Goal: Task Accomplishment & Management: Manage account settings

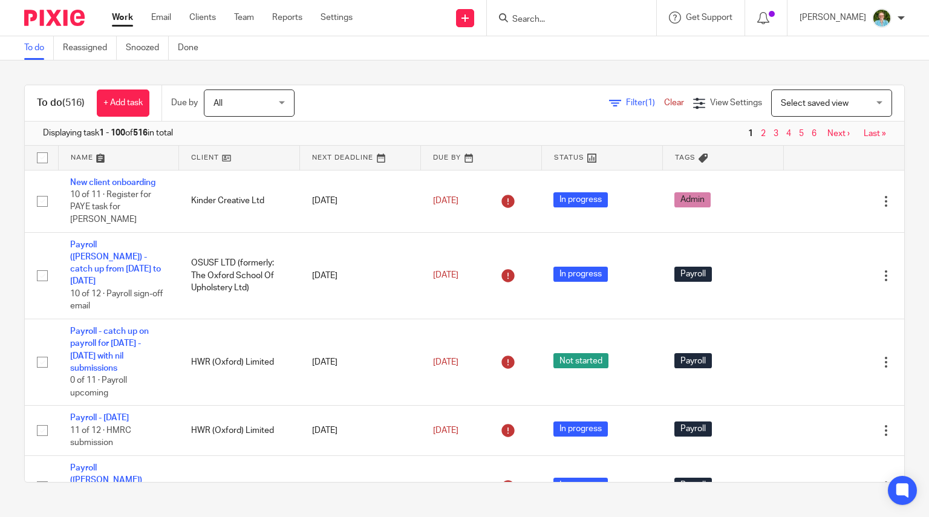
click at [567, 26] on div at bounding box center [571, 18] width 169 height 36
click at [558, 15] on input "Search" at bounding box center [565, 20] width 109 height 11
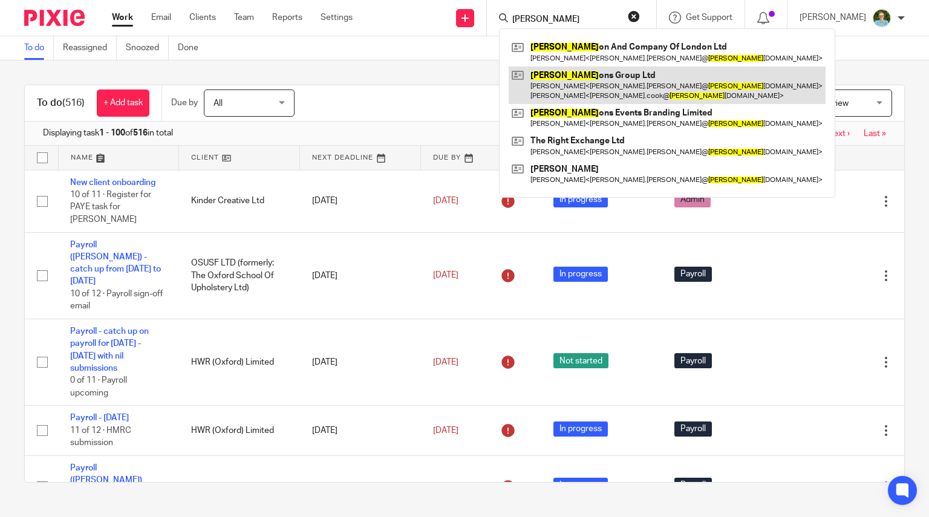
type input "allert"
click at [557, 72] on link at bounding box center [667, 86] width 317 height 38
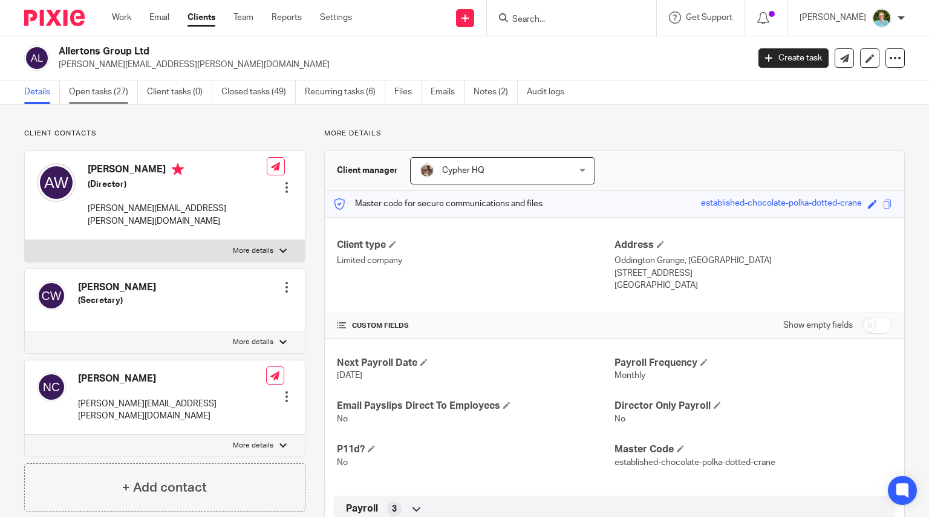
click at [91, 90] on link "Open tasks (27)" at bounding box center [103, 92] width 69 height 24
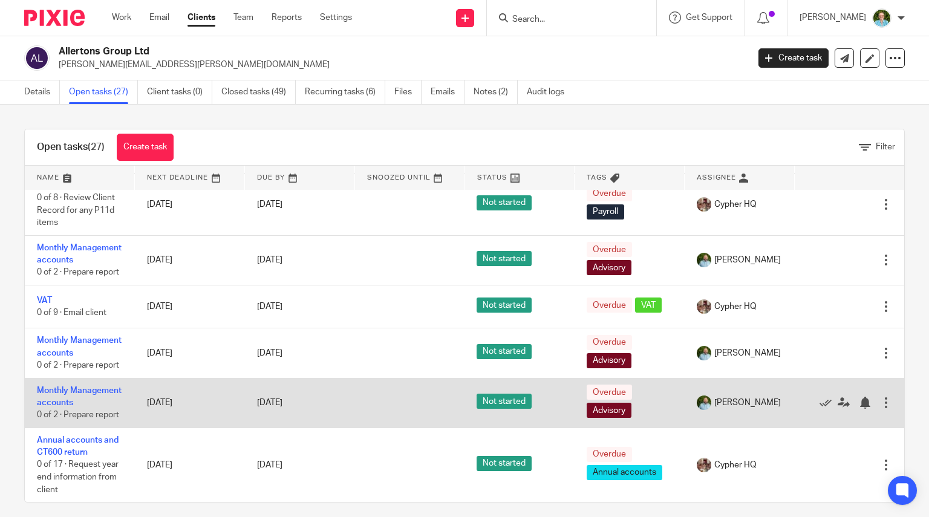
scroll to position [1520, 0]
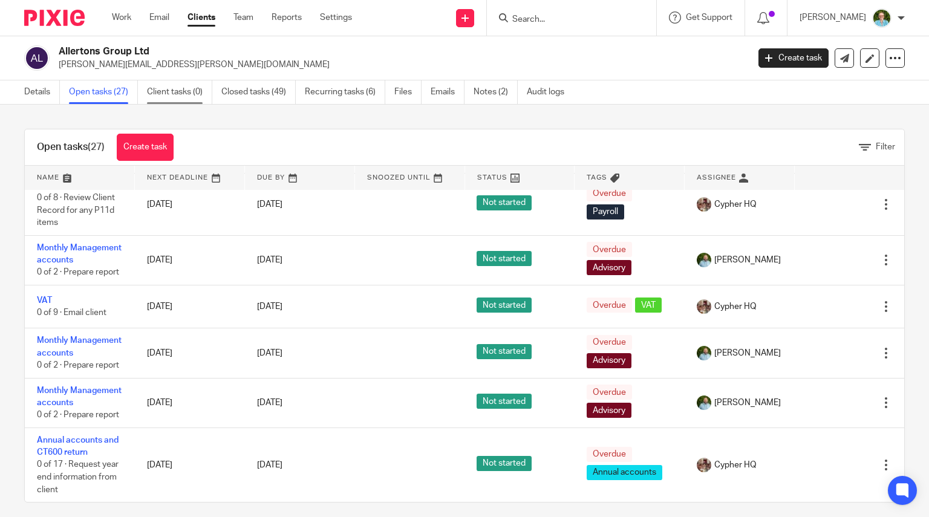
click at [172, 99] on link "Client tasks (0)" at bounding box center [179, 92] width 65 height 24
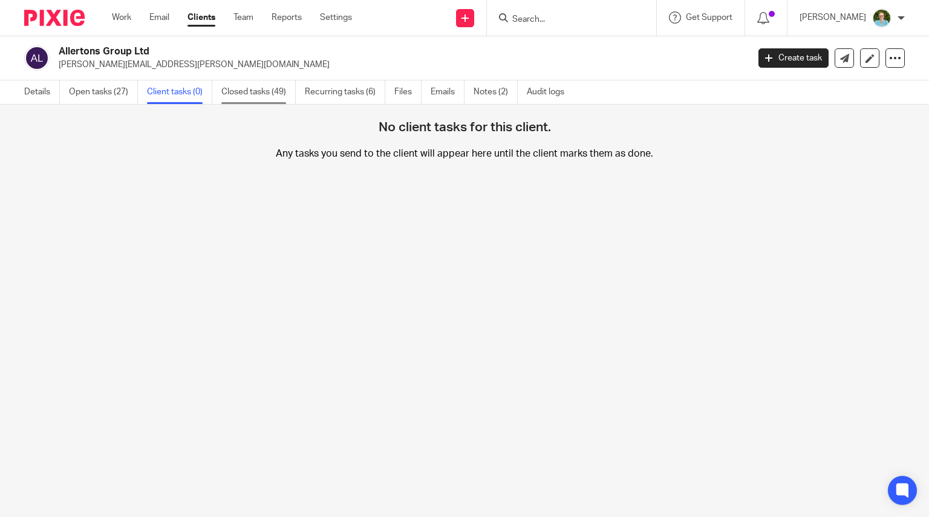
click at [277, 94] on link "Closed tasks (49)" at bounding box center [258, 92] width 74 height 24
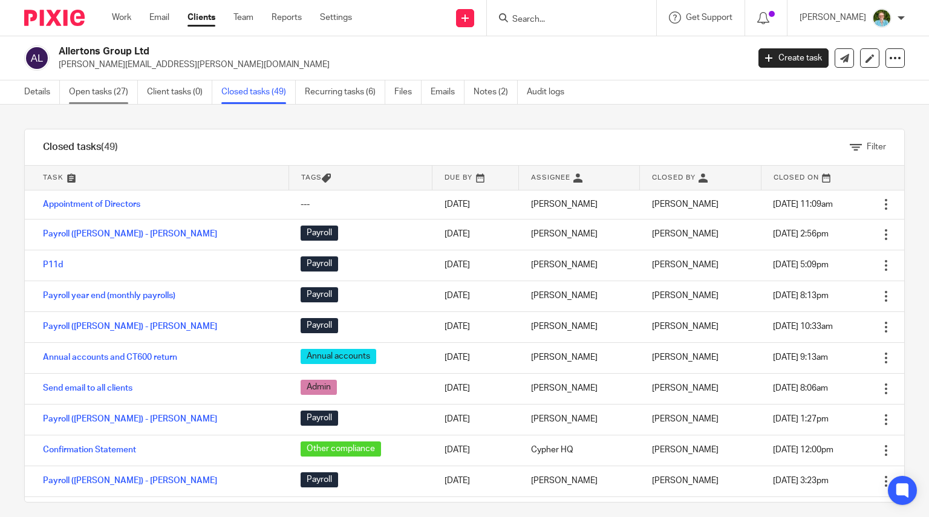
click at [71, 99] on link "Open tasks (27)" at bounding box center [103, 92] width 69 height 24
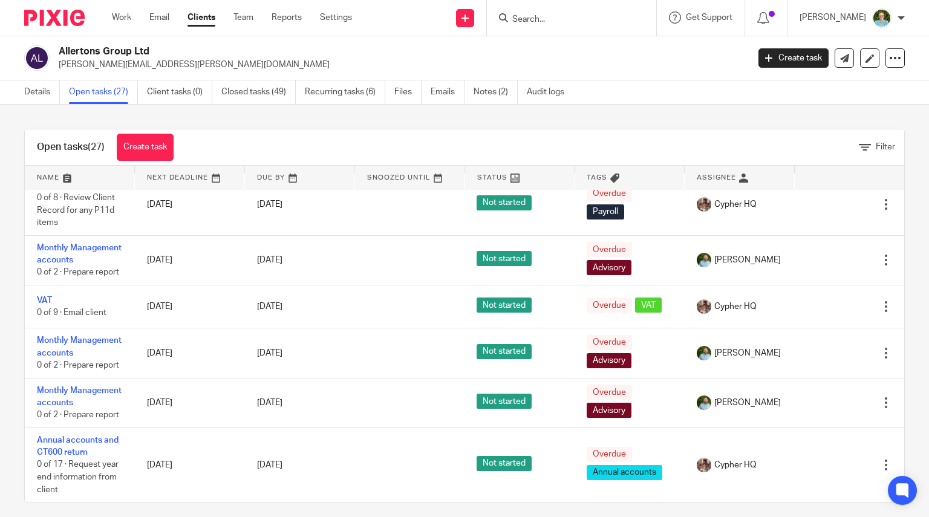
scroll to position [1278, 0]
click at [52, 90] on link "Payroll ([PERSON_NAME]) - [PERSON_NAME]" at bounding box center [75, 73] width 77 height 33
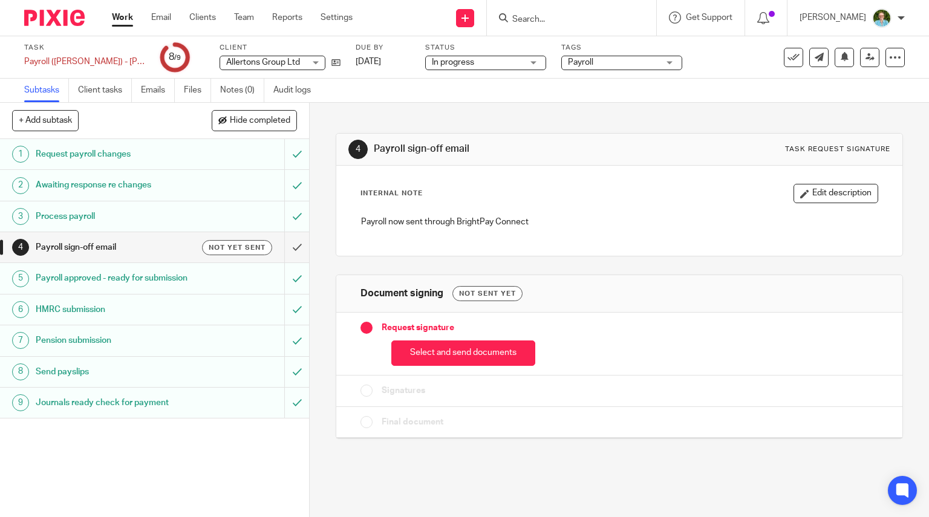
click at [136, 245] on h1 "Payroll sign-off email" at bounding box center [115, 247] width 158 height 18
click at [266, 57] on span "Allertons Group Ltd" at bounding box center [265, 62] width 79 height 13
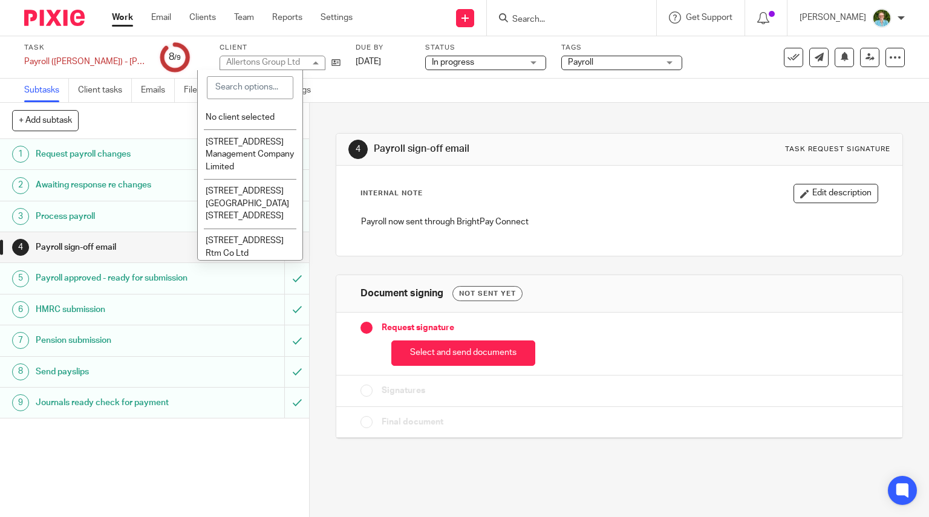
click at [327, 56] on div "Task Payroll (Louise) - Allertons Save Payroll (Louise) - Allertons 8 /9 Client…" at bounding box center [391, 57] width 734 height 29
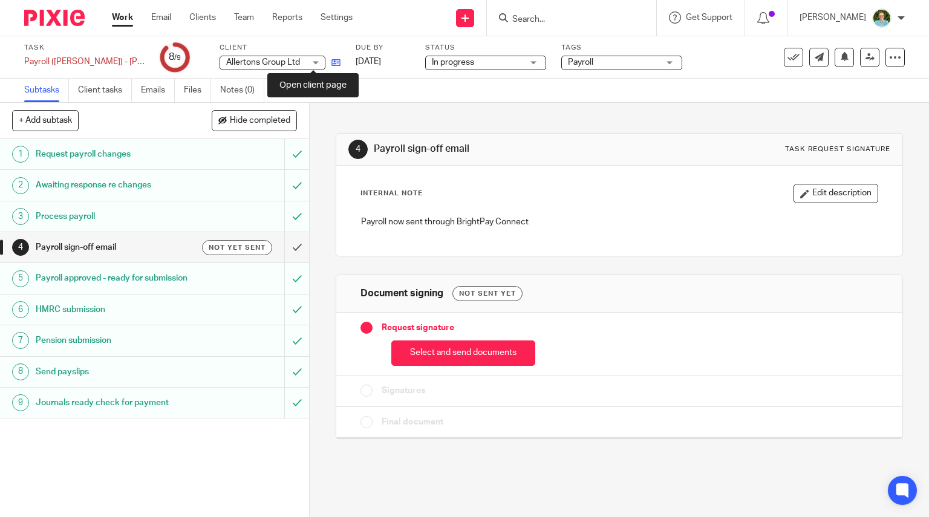
click at [331, 60] on icon at bounding box center [335, 62] width 9 height 9
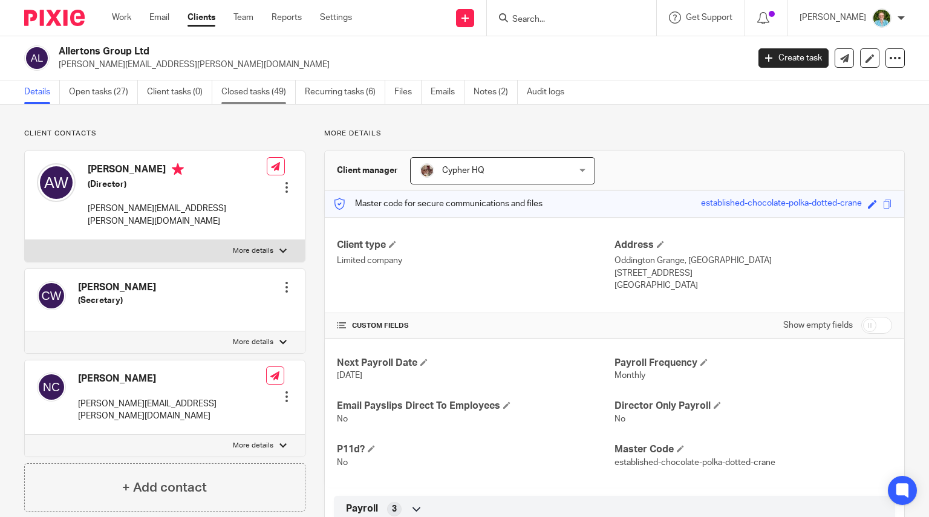
click at [258, 94] on link "Closed tasks (49)" at bounding box center [258, 92] width 74 height 24
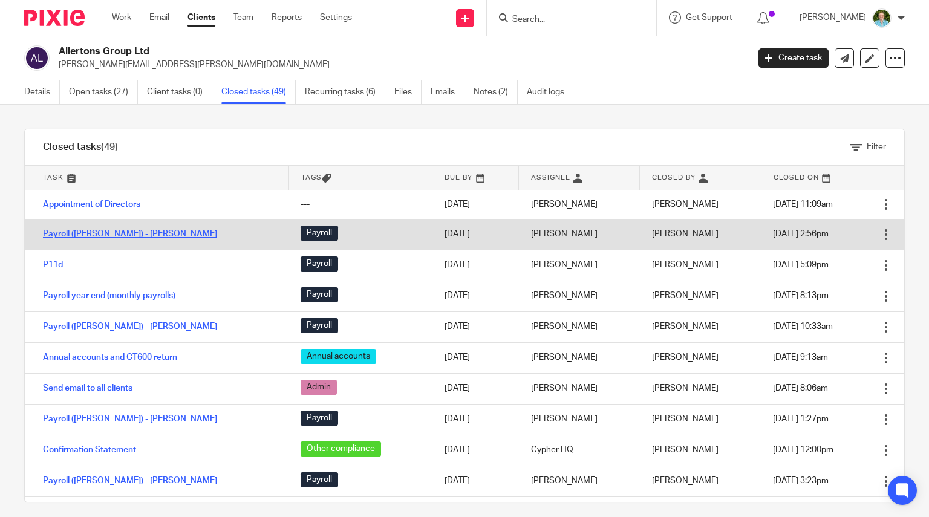
click at [131, 238] on link "Payroll ([PERSON_NAME]) - [PERSON_NAME]" at bounding box center [130, 234] width 174 height 8
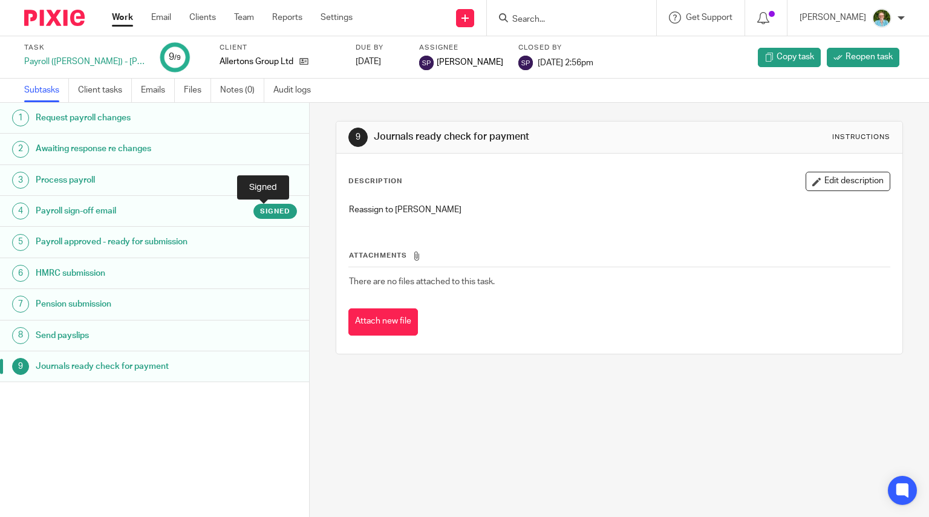
click at [260, 210] on span "Signed" at bounding box center [275, 211] width 30 height 10
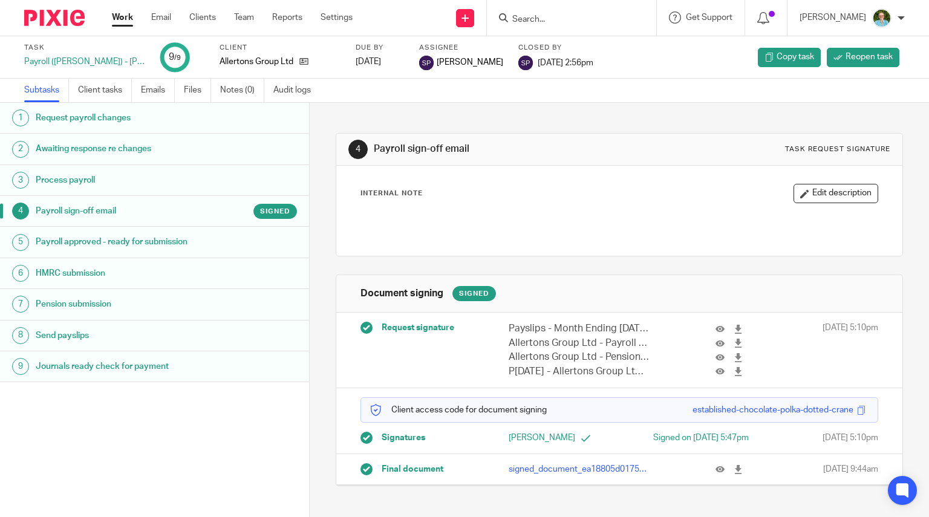
click at [541, 15] on input "Search" at bounding box center [565, 20] width 109 height 11
type input "bevfree"
click at [568, 51] on link at bounding box center [622, 52] width 227 height 28
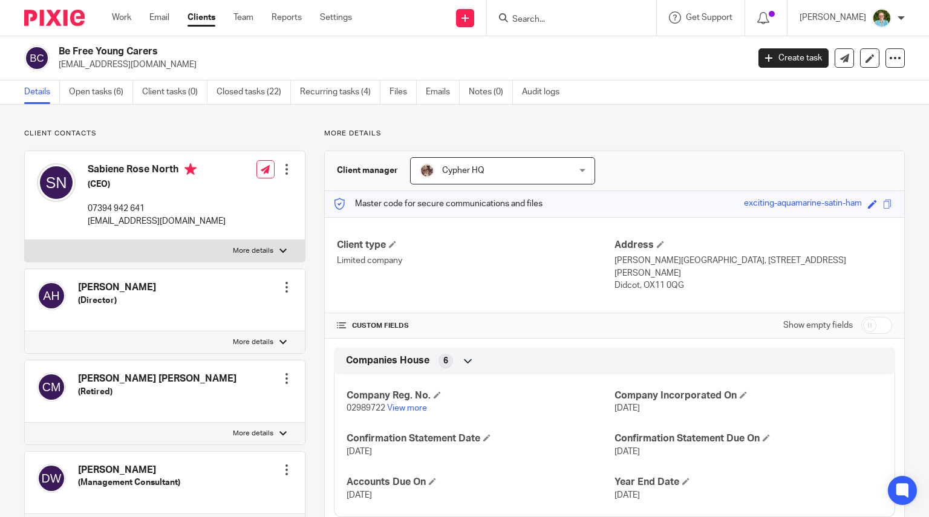
click at [63, 105] on div "Client contacts Angus Kingsley Horner (Director) Edit contact Create client fro…" at bounding box center [464, 523] width 929 height 837
click at [542, 20] on input "Search" at bounding box center [565, 20] width 109 height 11
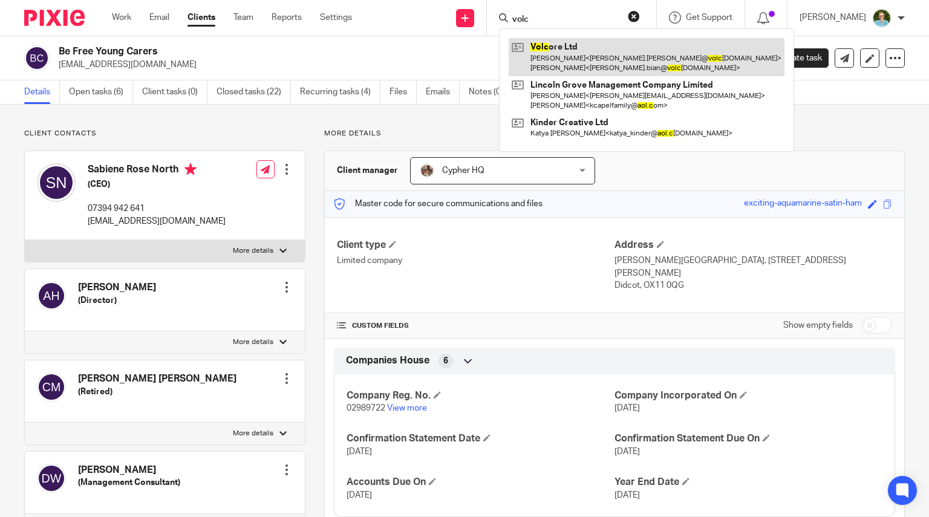
type input "volc"
click at [623, 61] on link at bounding box center [647, 57] width 276 height 38
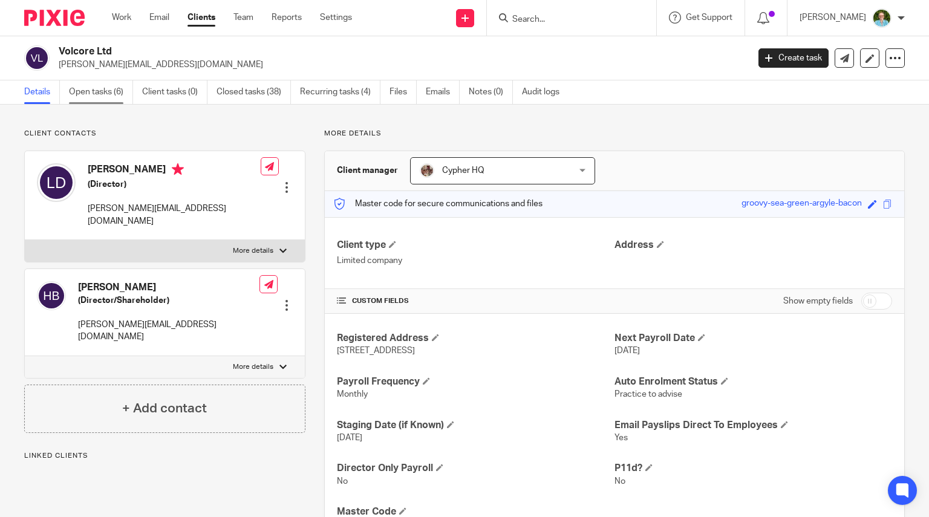
click at [100, 100] on link "Open tasks (6)" at bounding box center [101, 92] width 64 height 24
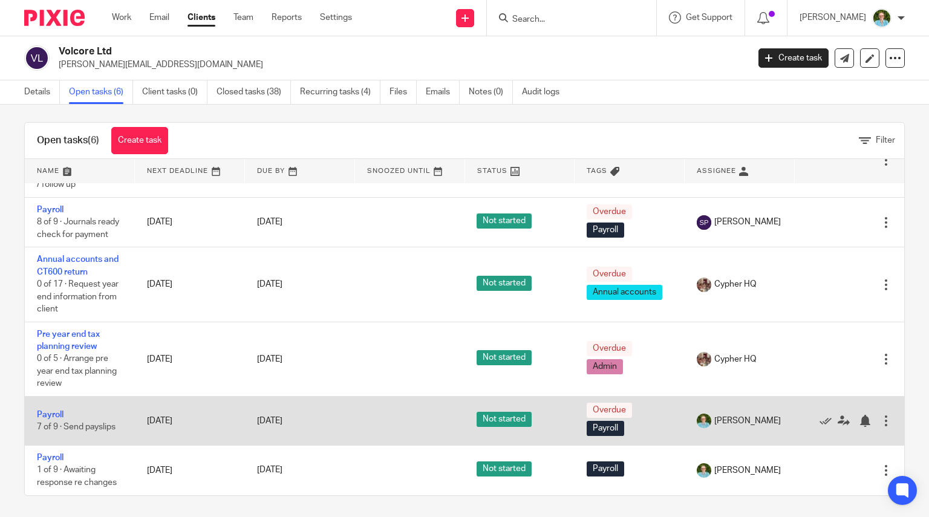
scroll to position [8, 0]
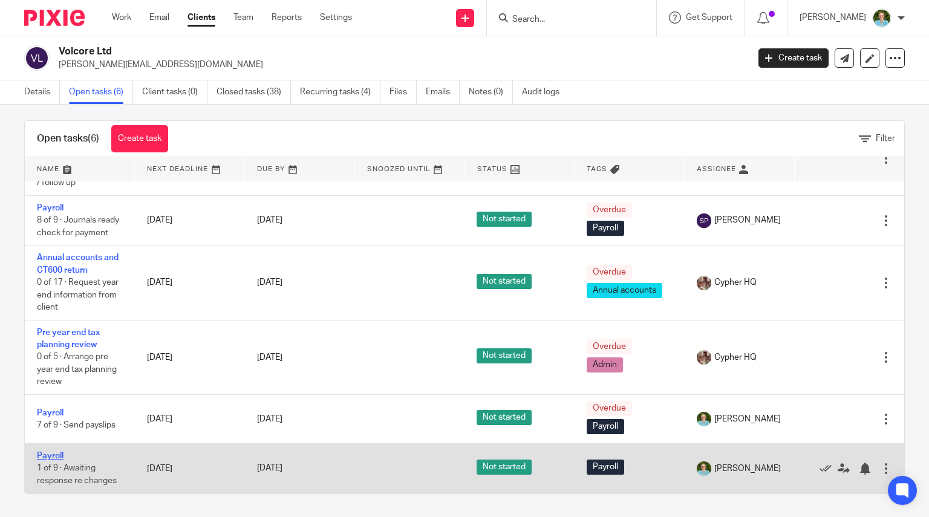
click at [41, 453] on link "Payroll" at bounding box center [50, 456] width 27 height 8
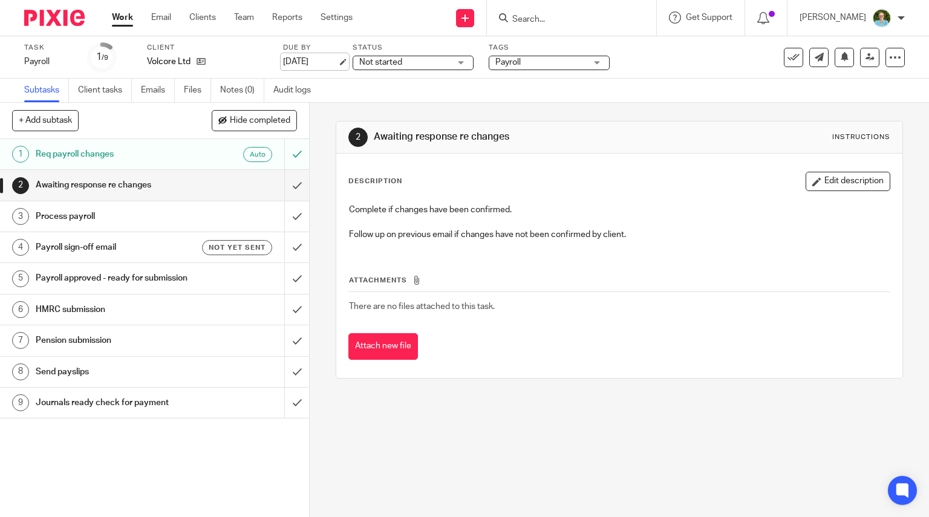
click at [315, 64] on link "[DATE]" at bounding box center [310, 62] width 54 height 13
click at [402, 30] on div "Send new email Create task Add client Request signature Get Support Contact Sup…" at bounding box center [650, 18] width 558 height 36
click at [566, 20] on input "Search" at bounding box center [565, 20] width 109 height 11
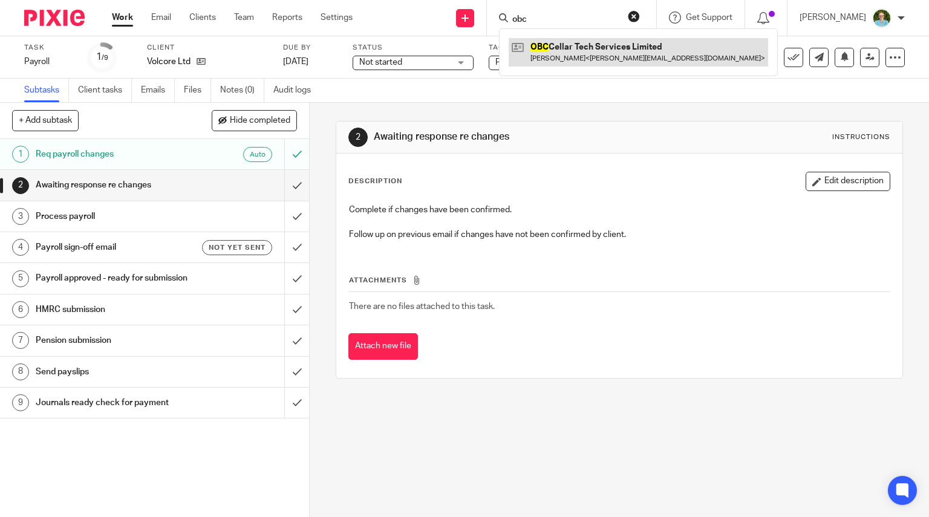
type input "obc"
click at [558, 54] on link at bounding box center [639, 52] width 260 height 28
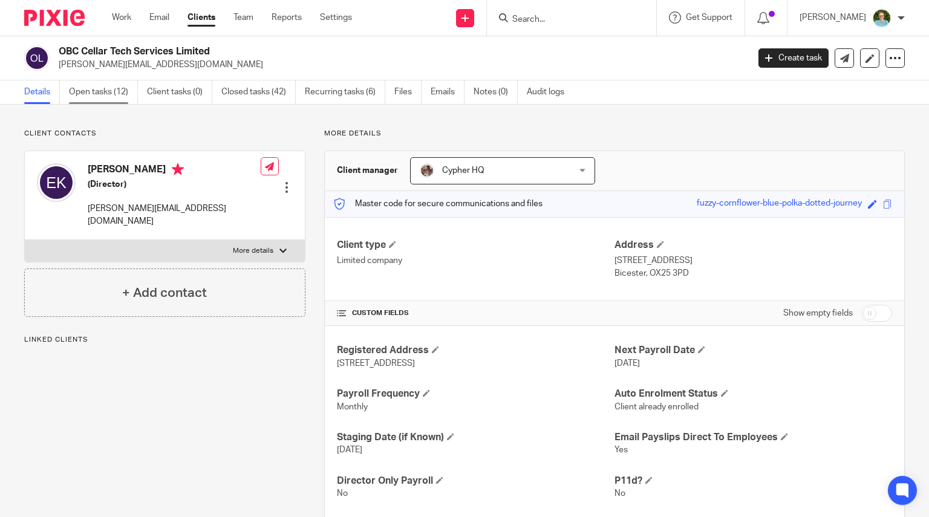
click at [91, 97] on link "Open tasks (12)" at bounding box center [103, 92] width 69 height 24
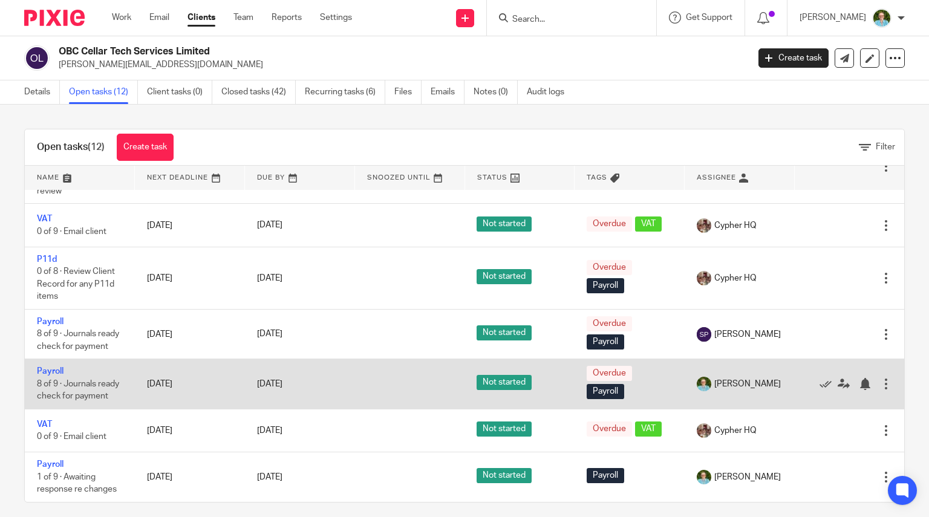
scroll to position [8, 0]
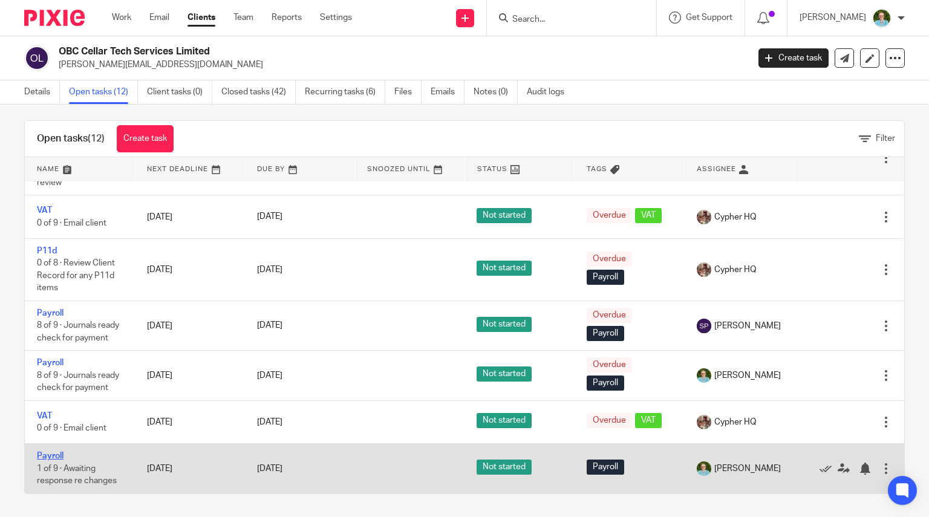
click at [47, 457] on link "Payroll" at bounding box center [50, 456] width 27 height 8
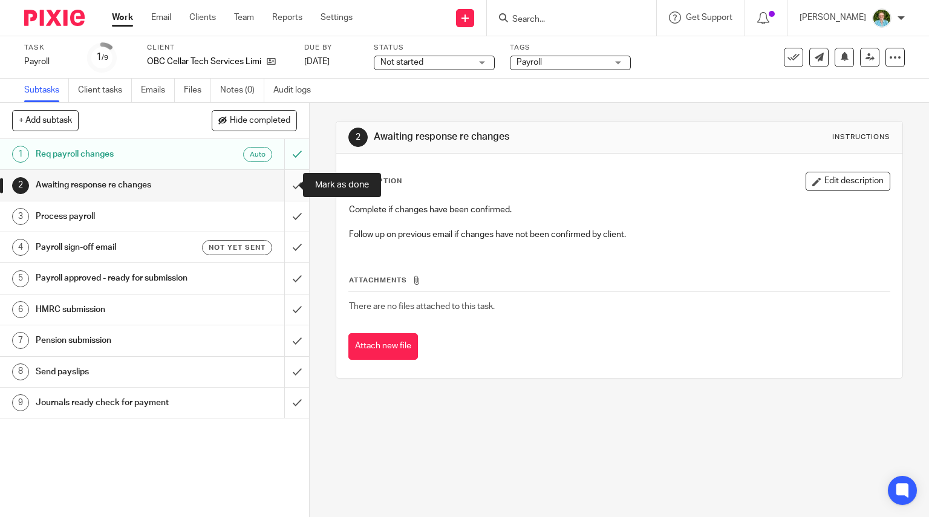
click at [284, 184] on input "submit" at bounding box center [154, 185] width 309 height 30
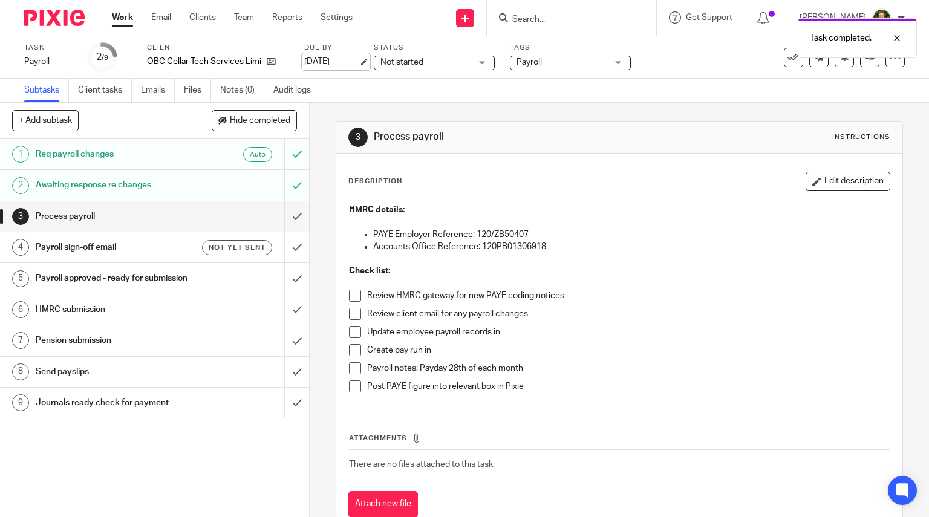
click at [344, 59] on link "[DATE]" at bounding box center [331, 62] width 54 height 13
click at [568, 25] on form at bounding box center [575, 17] width 129 height 15
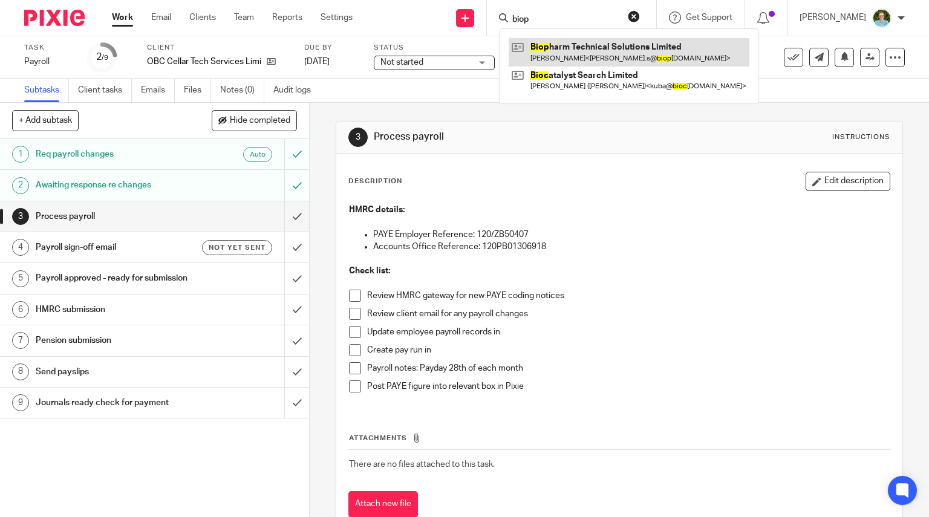
type input "biop"
click at [608, 50] on link at bounding box center [629, 52] width 241 height 28
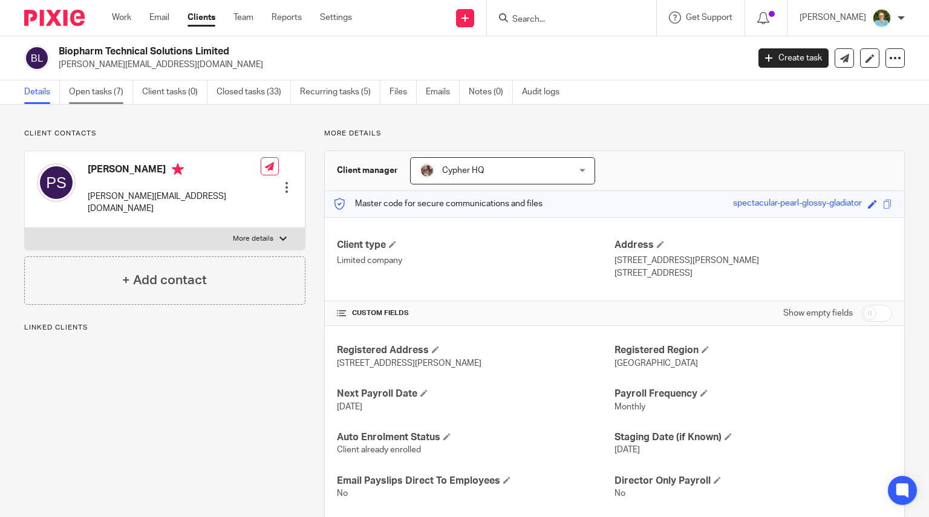
click at [99, 99] on link "Open tasks (7)" at bounding box center [101, 92] width 64 height 24
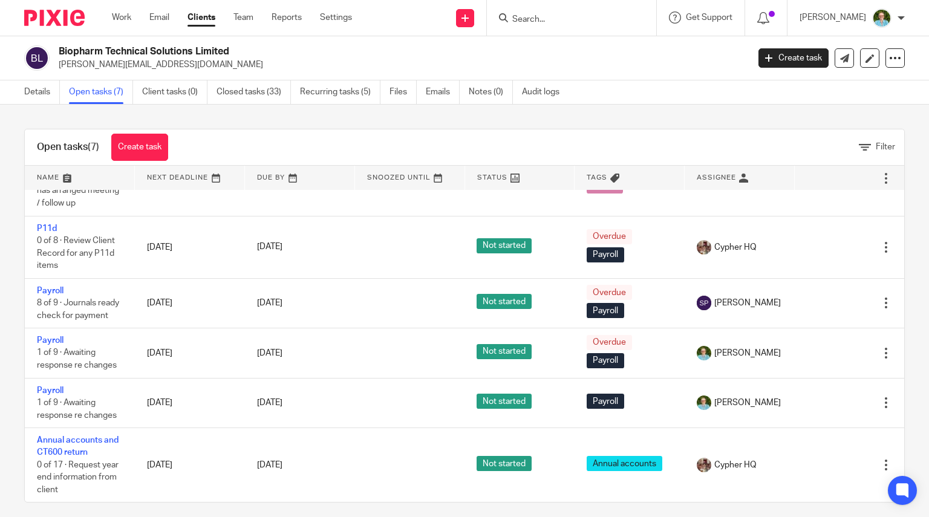
scroll to position [122, 0]
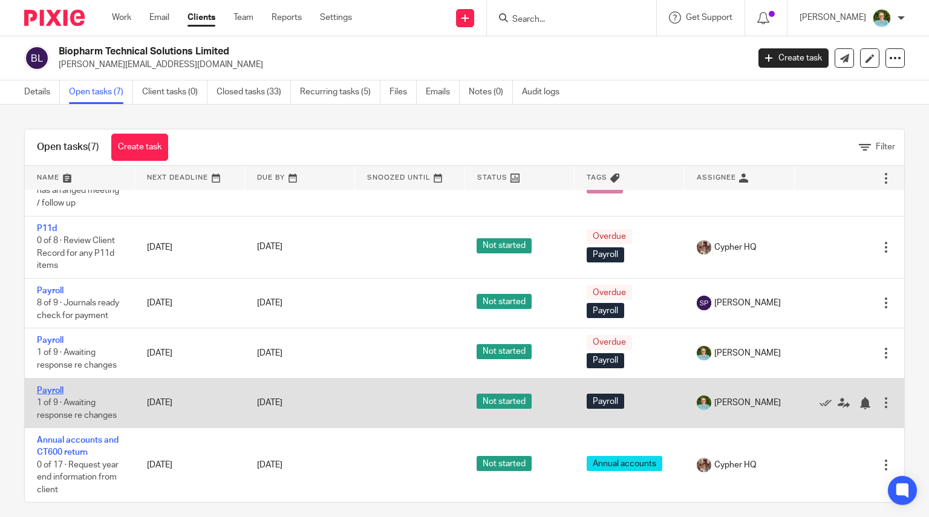
click at [54, 390] on link "Payroll" at bounding box center [50, 391] width 27 height 8
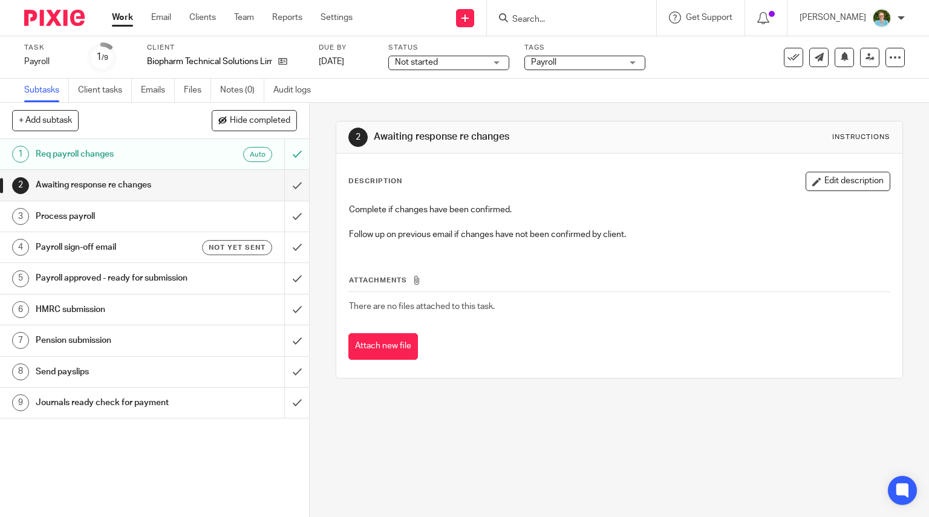
click at [317, 60] on div "Task Payroll Save Payroll 1 /9 Client Biopharm Technical Solutions Limited Due …" at bounding box center [391, 57] width 734 height 29
click at [329, 66] on link "[DATE]" at bounding box center [346, 62] width 54 height 13
click at [285, 191] on input "submit" at bounding box center [154, 185] width 309 height 30
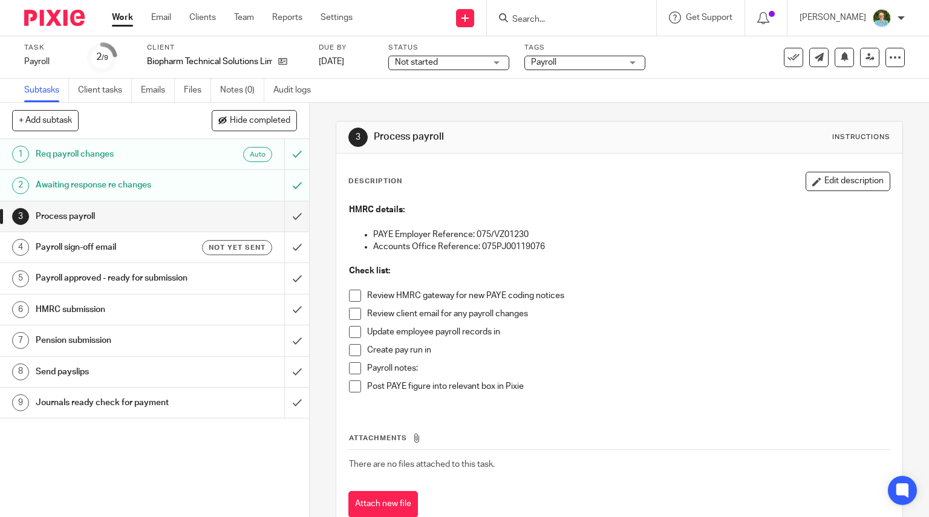
click at [549, 15] on input "Search" at bounding box center [565, 20] width 109 height 11
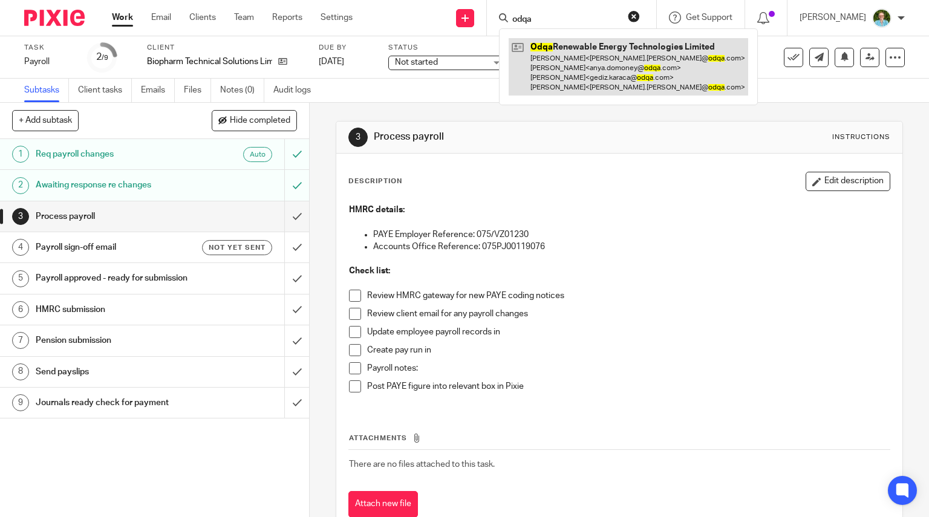
type input "odqa"
click at [584, 45] on link at bounding box center [629, 66] width 240 height 57
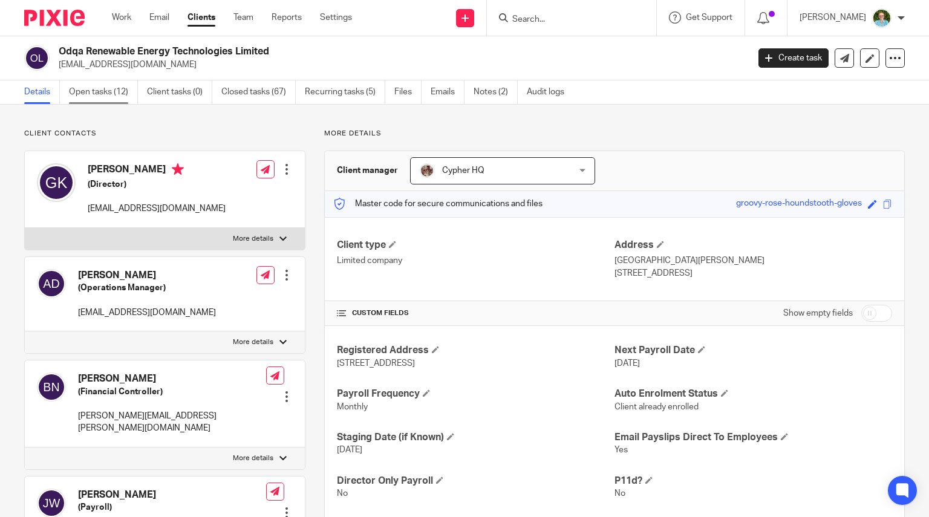
click at [113, 90] on link "Open tasks (12)" at bounding box center [103, 92] width 69 height 24
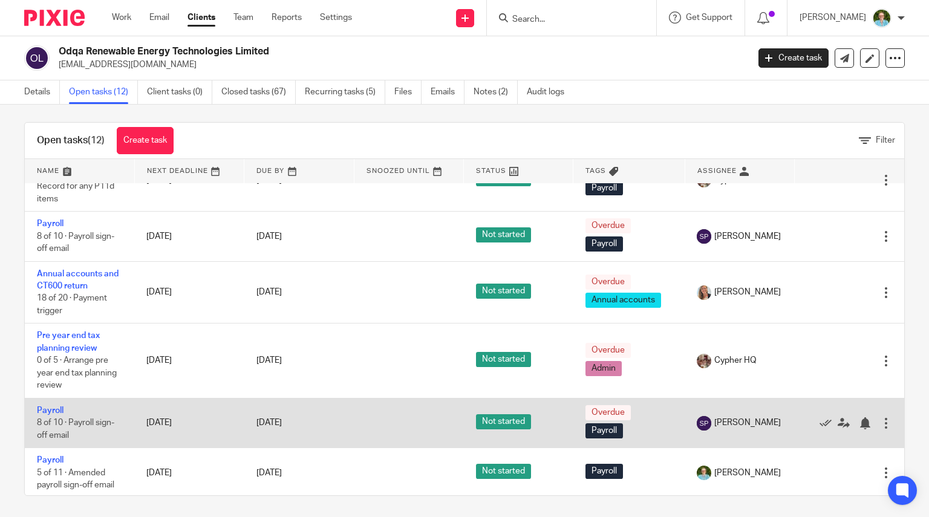
scroll to position [8, 0]
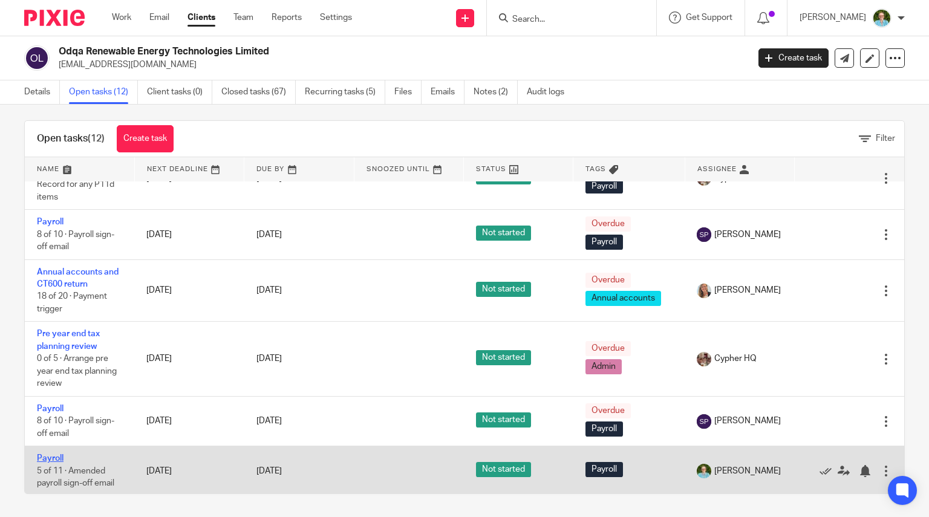
click at [44, 457] on link "Payroll" at bounding box center [50, 458] width 27 height 8
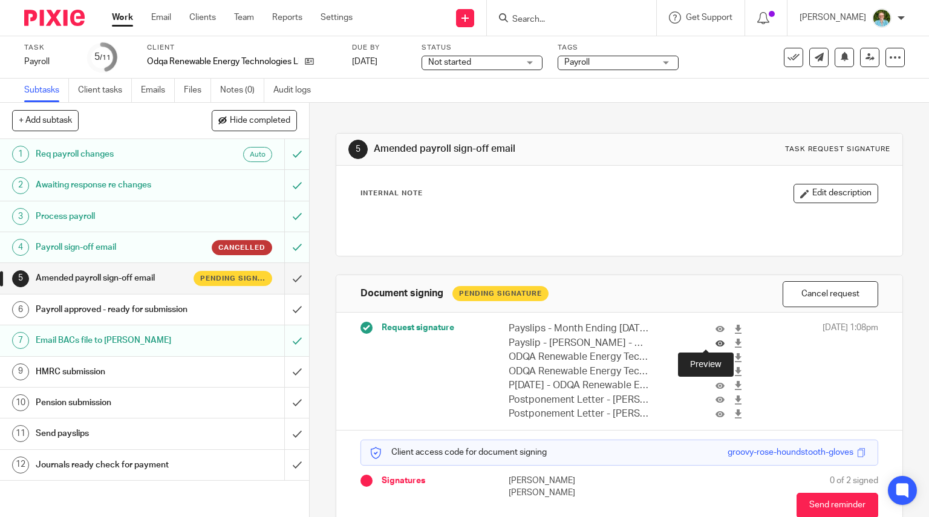
click at [716, 340] on icon at bounding box center [720, 343] width 9 height 9
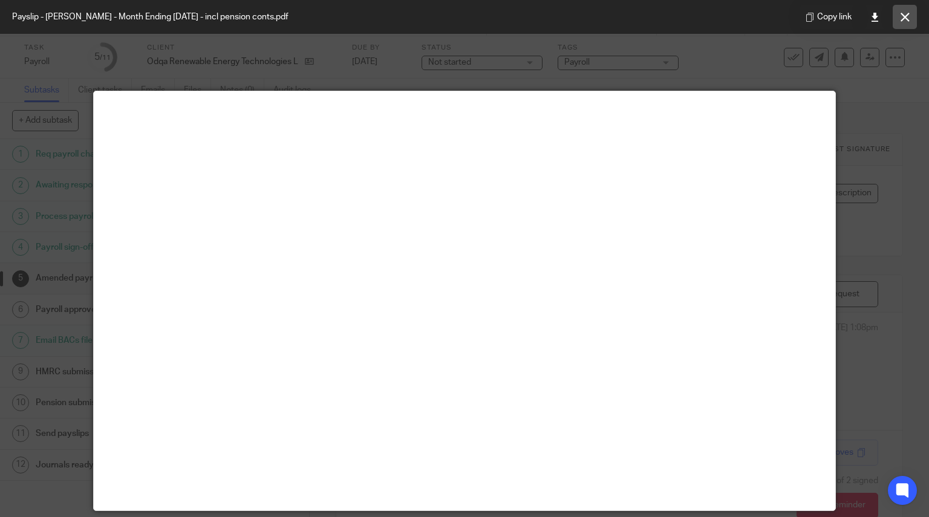
click at [906, 9] on button at bounding box center [905, 17] width 24 height 24
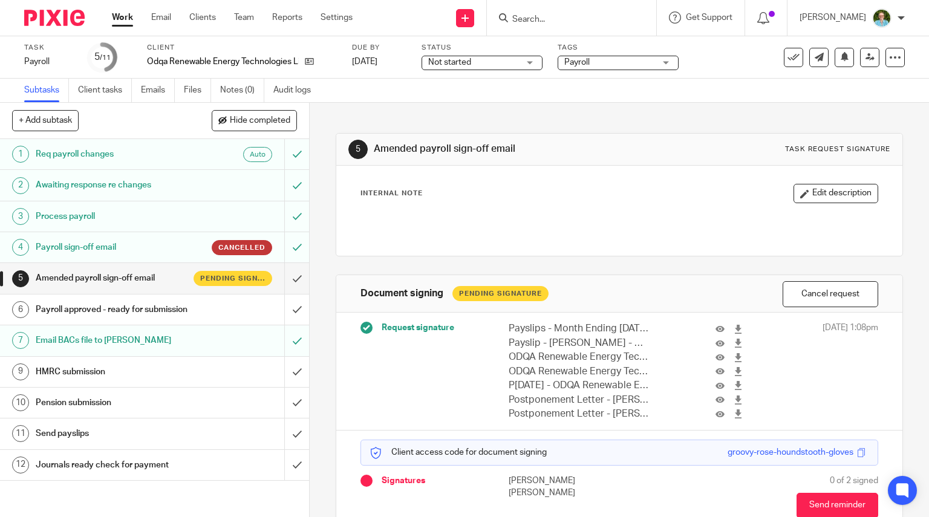
click at [602, 16] on input "Search" at bounding box center [565, 20] width 109 height 11
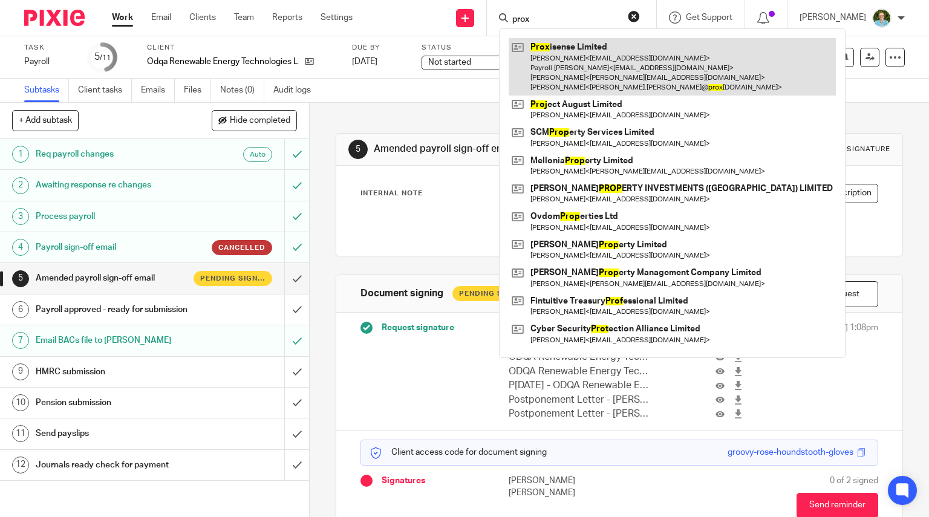
type input "prox"
click at [625, 65] on link at bounding box center [672, 66] width 327 height 57
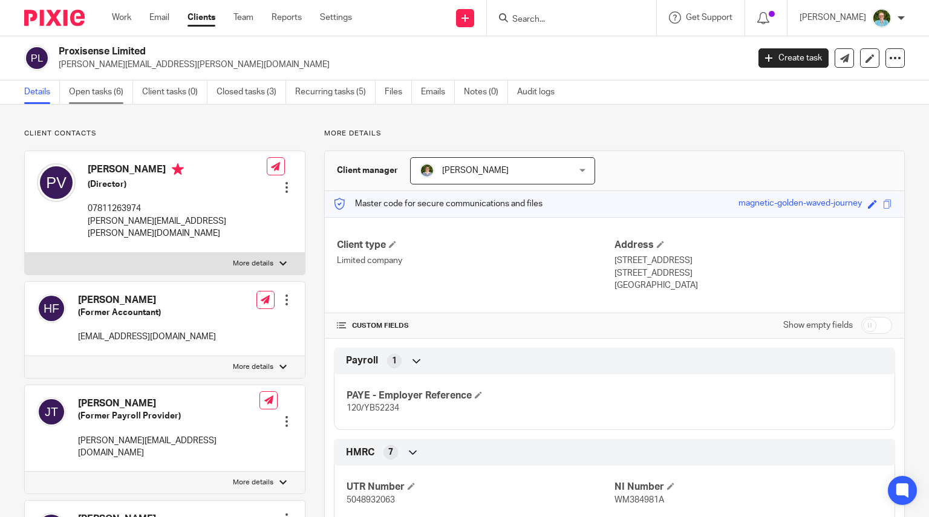
click at [104, 90] on link "Open tasks (6)" at bounding box center [101, 92] width 64 height 24
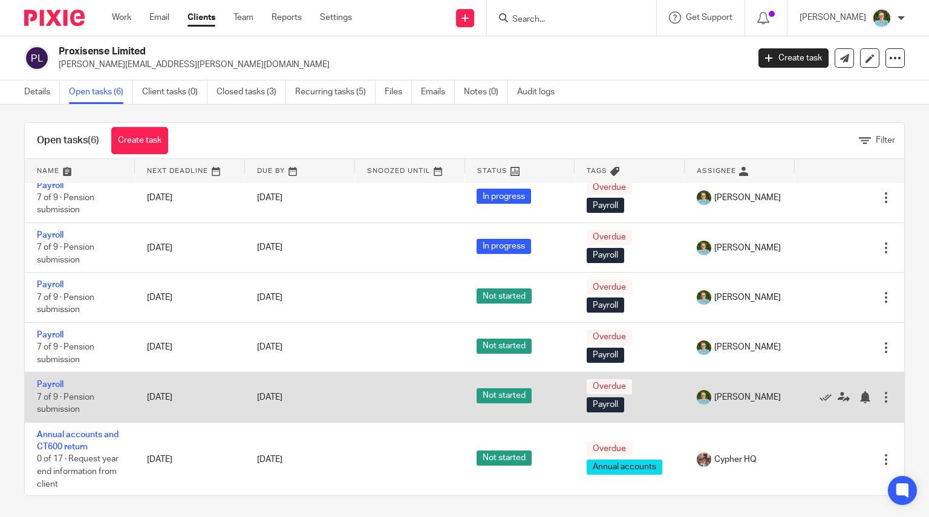
scroll to position [8, 0]
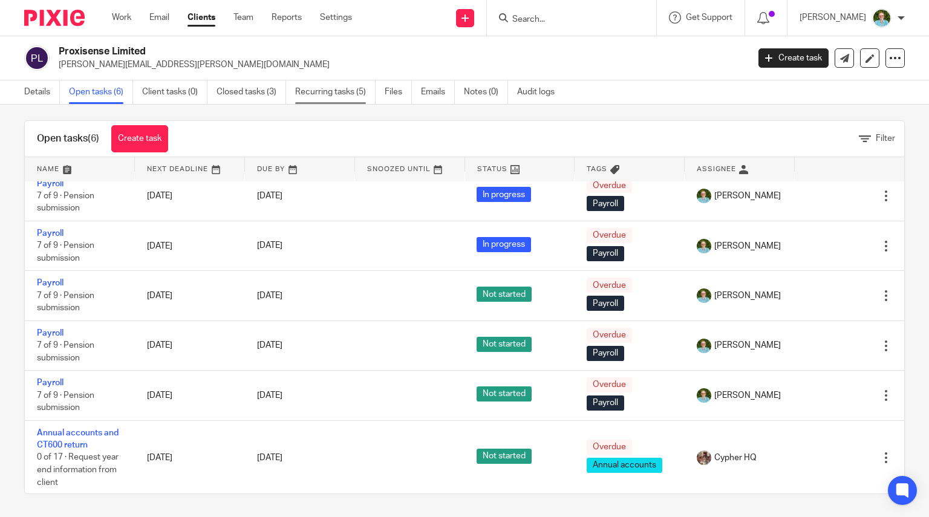
click at [304, 90] on link "Recurring tasks (5)" at bounding box center [335, 92] width 80 height 24
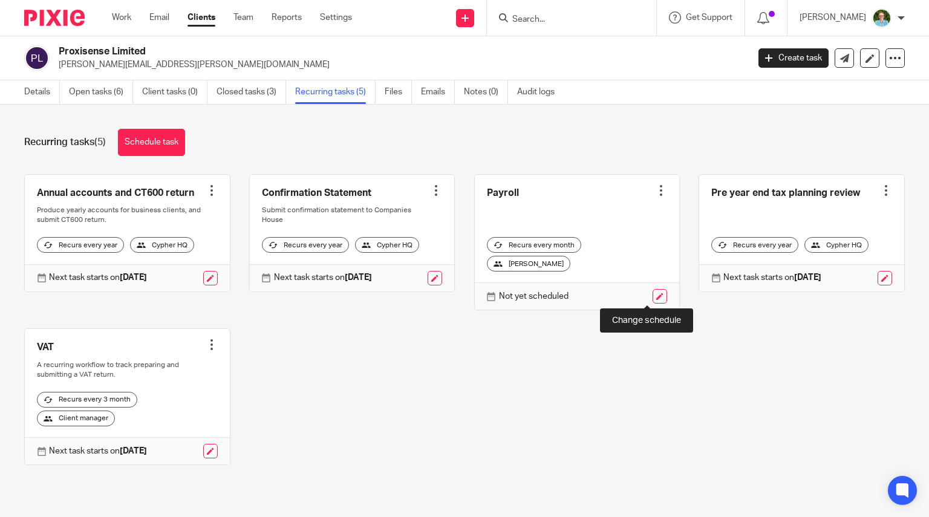
click at [653, 298] on link at bounding box center [660, 296] width 15 height 15
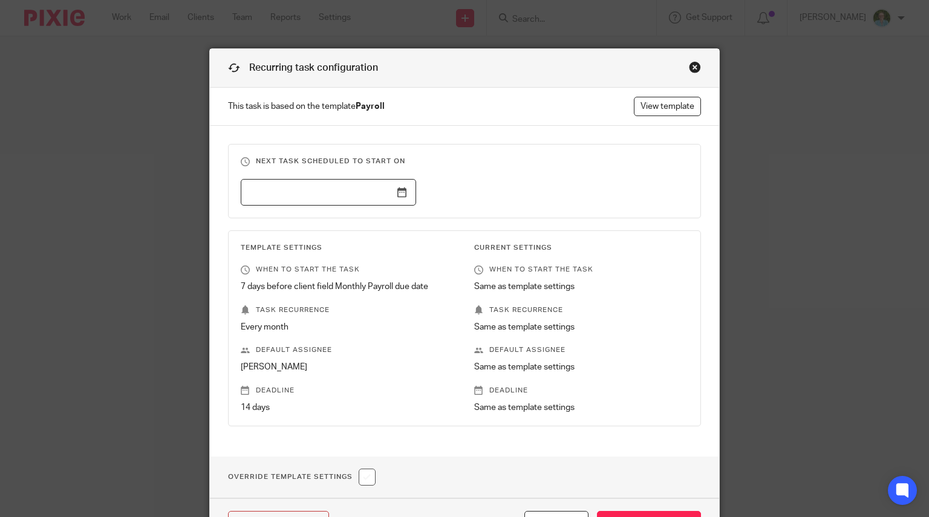
click at [325, 181] on input "text" at bounding box center [328, 192] width 175 height 27
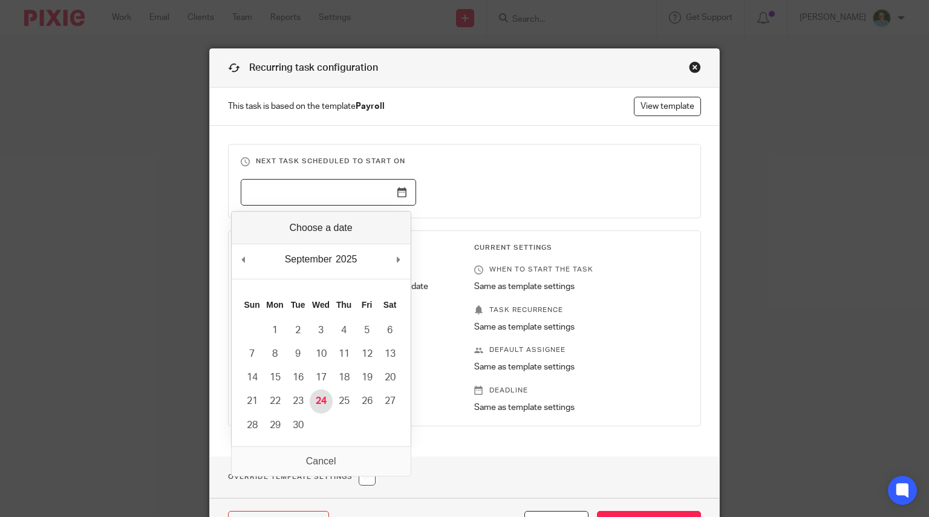
type input "2025-09-24"
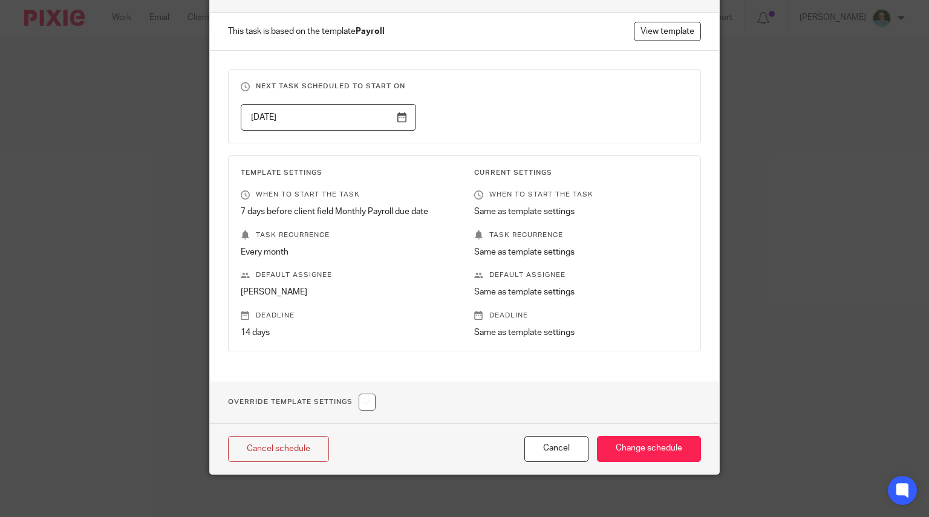
scroll to position [79, 0]
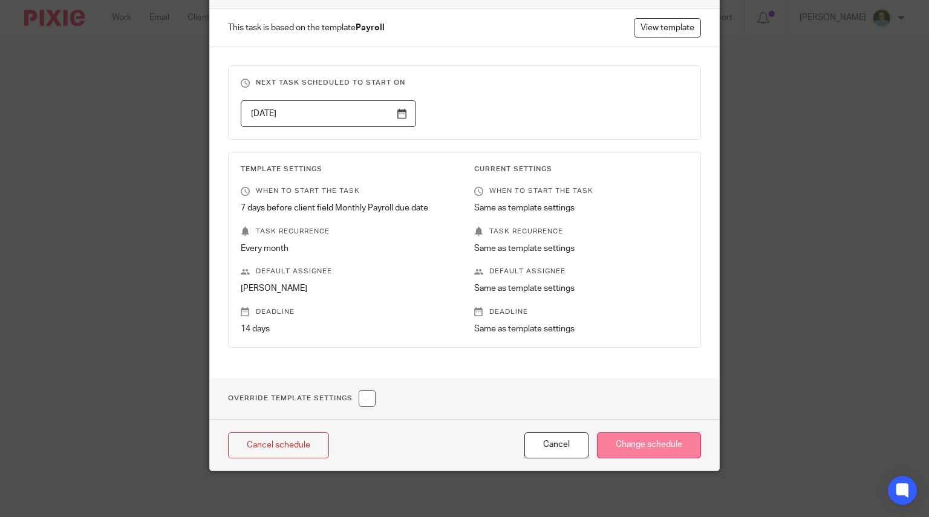
click at [612, 439] on input "Change schedule" at bounding box center [649, 446] width 104 height 26
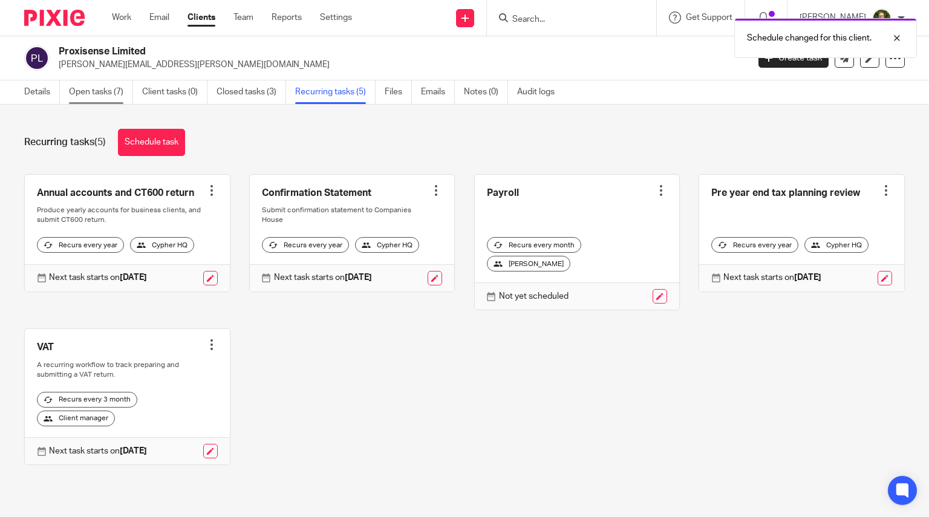
click at [103, 88] on link "Open tasks (7)" at bounding box center [101, 92] width 64 height 24
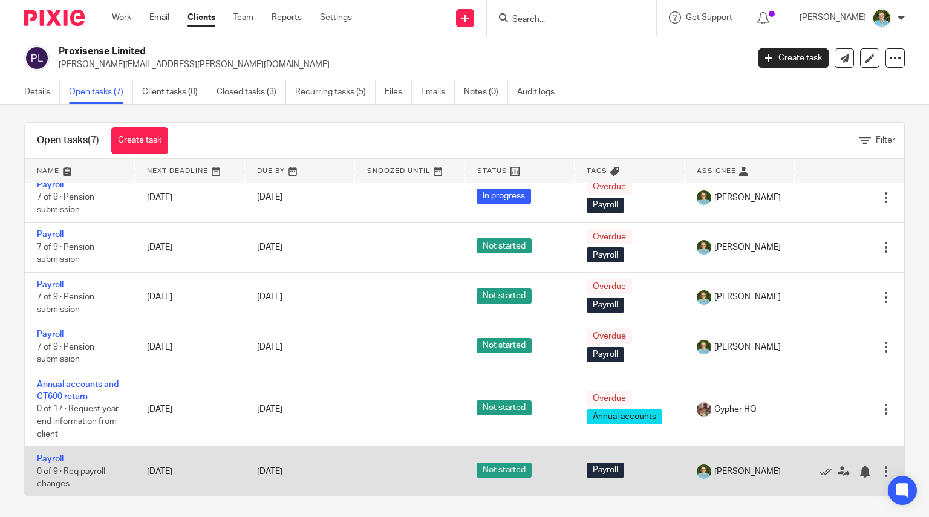
scroll to position [8, 0]
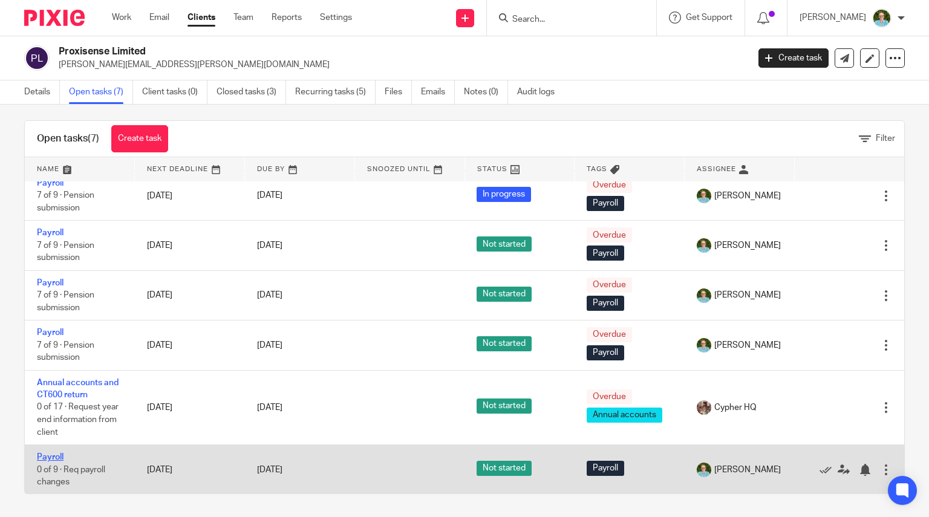
click at [51, 454] on link "Payroll" at bounding box center [50, 457] width 27 height 8
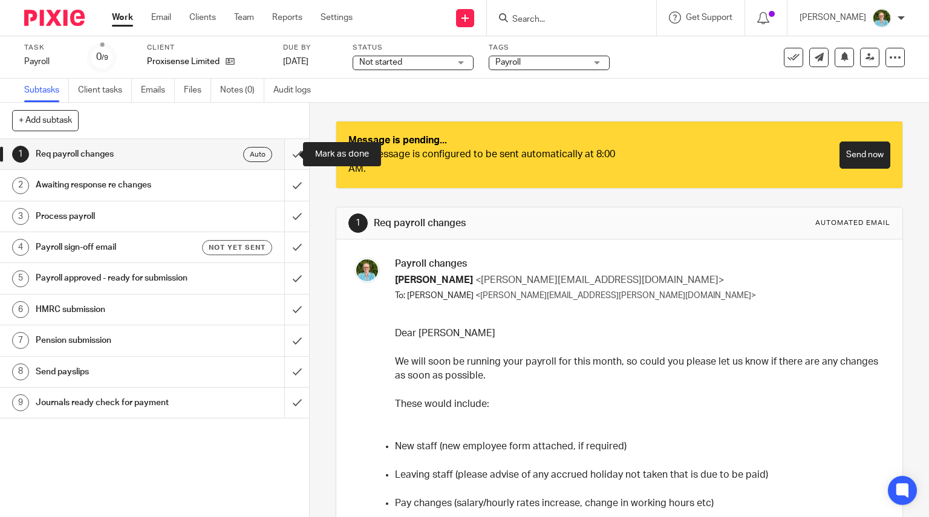
click at [273, 155] on input "submit" at bounding box center [154, 154] width 309 height 30
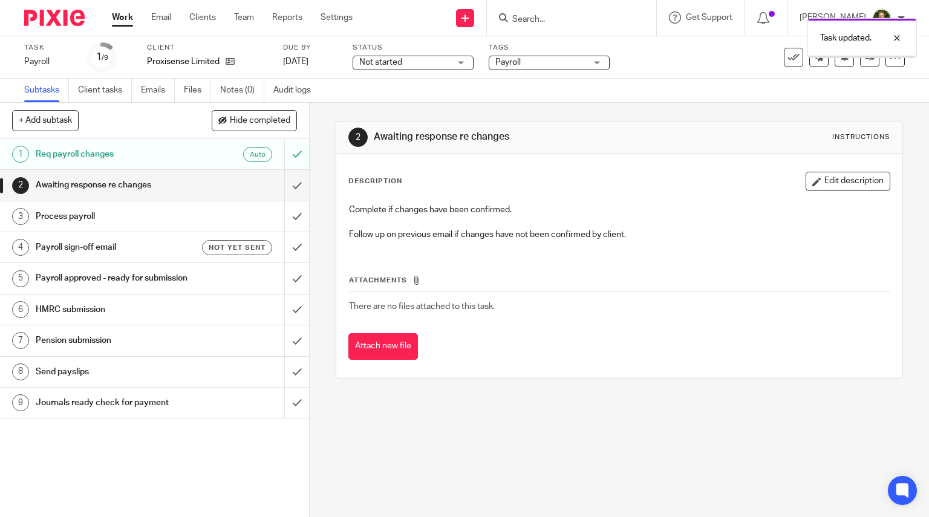
click at [323, 60] on link "[DATE]" at bounding box center [310, 62] width 54 height 13
click at [283, 184] on input "submit" at bounding box center [154, 185] width 309 height 30
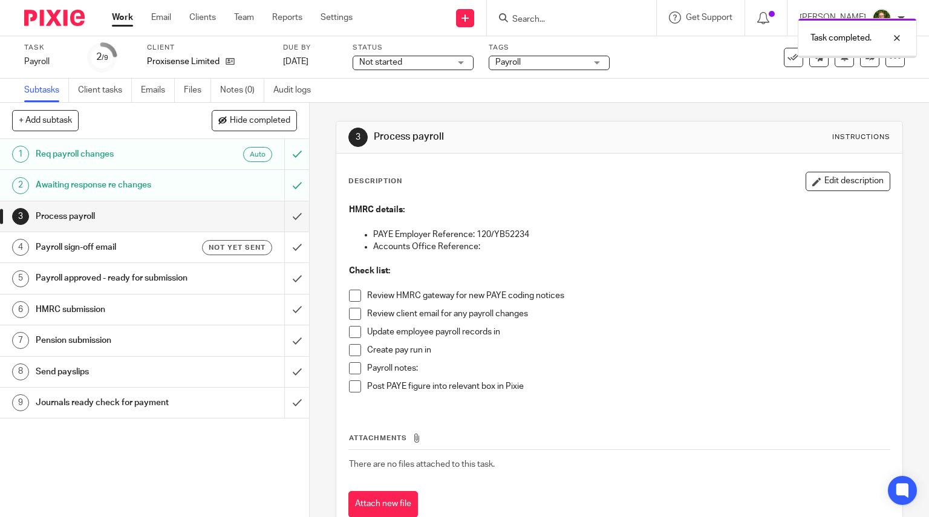
click at [351, 293] on span at bounding box center [355, 296] width 12 height 12
click at [354, 313] on span at bounding box center [355, 314] width 12 height 12
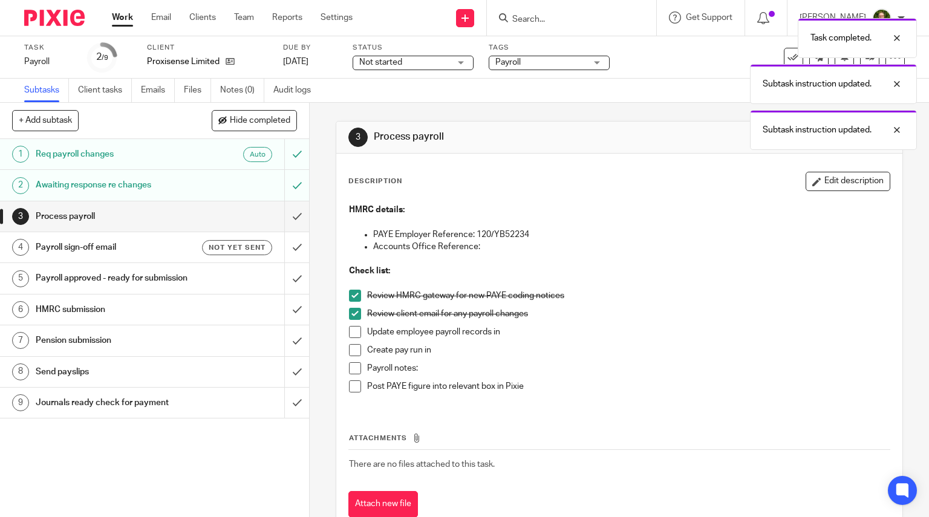
click at [354, 331] on span at bounding box center [355, 332] width 12 height 12
click at [356, 351] on span at bounding box center [355, 350] width 12 height 12
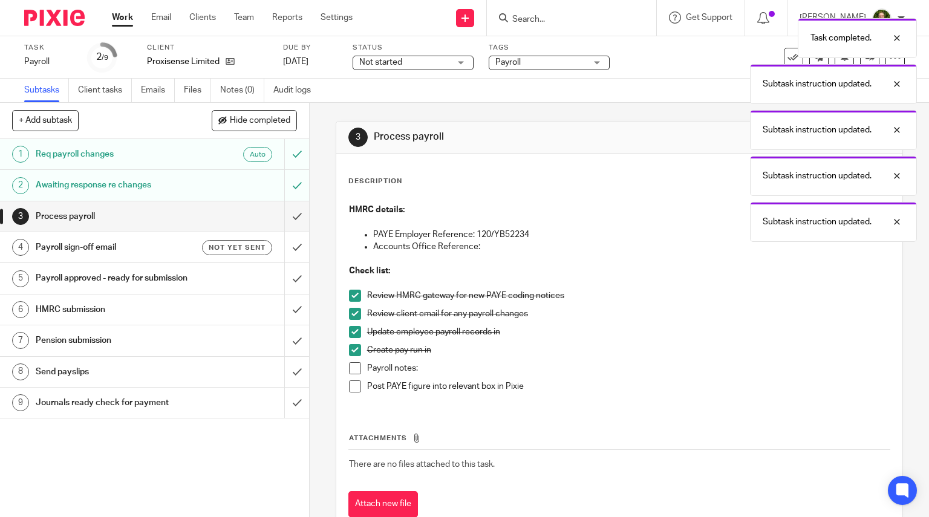
click at [353, 371] on span at bounding box center [355, 368] width 12 height 12
click at [290, 217] on input "submit" at bounding box center [154, 216] width 309 height 30
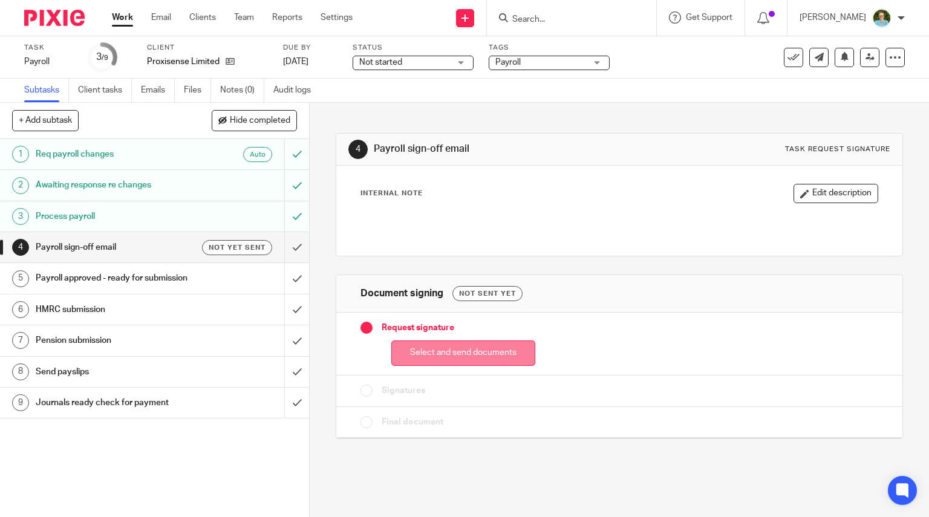
click at [479, 354] on button "Select and send documents" at bounding box center [463, 354] width 144 height 26
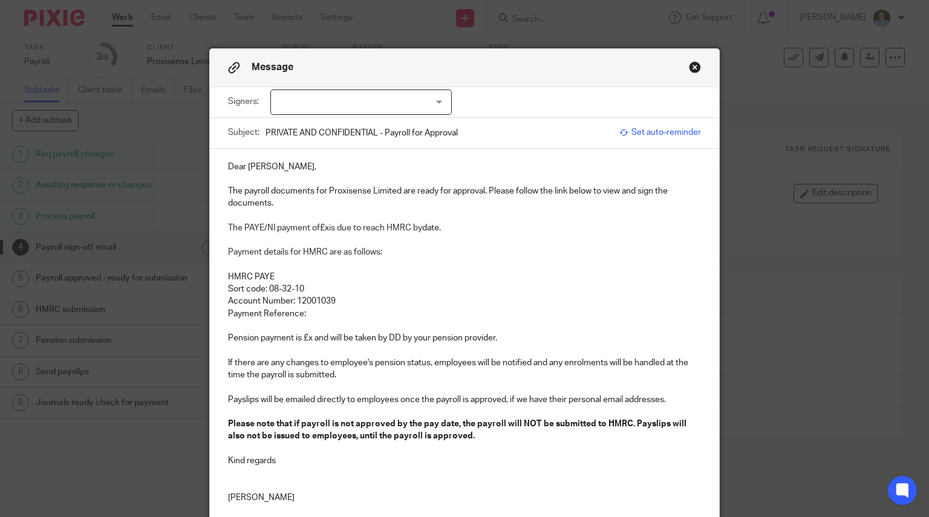
click at [307, 99] on div at bounding box center [360, 102] width 181 height 25
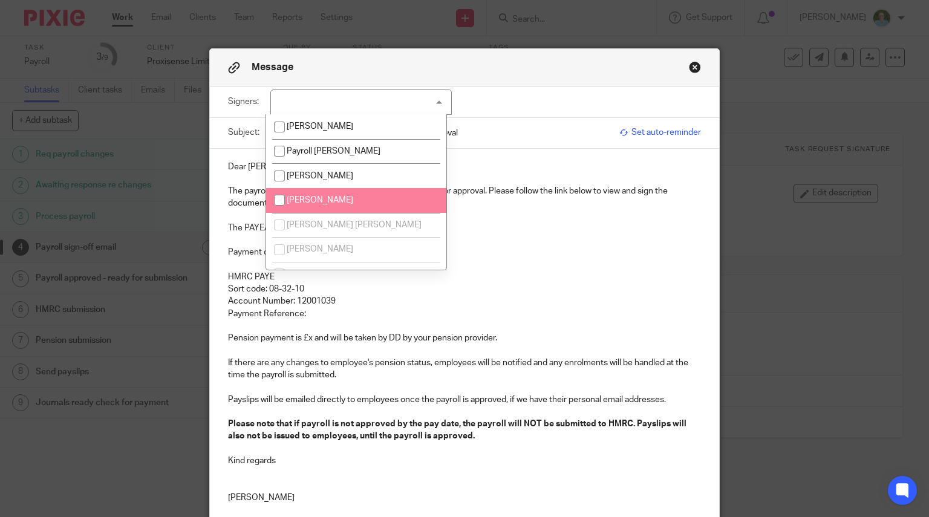
click at [308, 198] on span "[PERSON_NAME]" at bounding box center [320, 200] width 67 height 8
checkbox input "true"
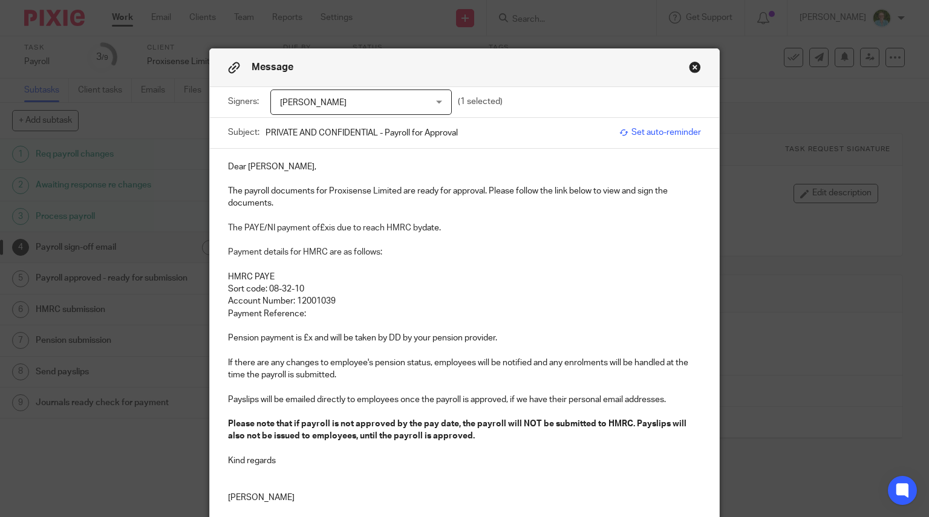
click at [586, 181] on p at bounding box center [465, 179] width 474 height 12
click at [241, 195] on p "The payroll documents for Proxisense Limited are ready for approval. Please fol…" at bounding box center [465, 197] width 474 height 25
click at [329, 226] on span "is due to reach HMRC by" at bounding box center [375, 228] width 93 height 8
drag, startPoint x: 500, startPoint y: 227, endPoint x: 452, endPoint y: 225, distance: 47.2
click at [452, 225] on p "The PAYE/NI payment of £3,063.20 is due to reach HMRC by date." at bounding box center [465, 228] width 474 height 12
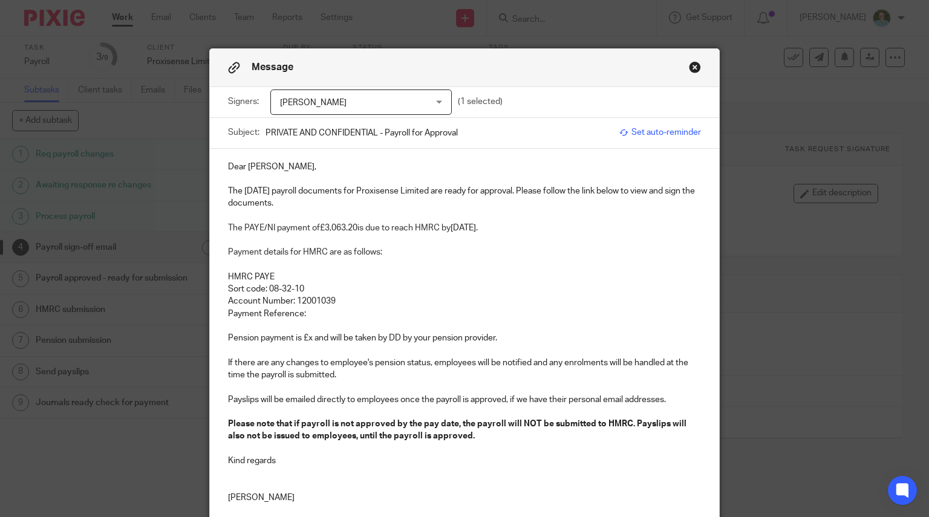
click at [333, 318] on p "Payment Reference:" at bounding box center [465, 314] width 474 height 12
click at [338, 310] on p "Payment Reference:" at bounding box center [465, 314] width 474 height 12
click at [307, 338] on p "Pension payment is £x and will be taken by DD by your pension provider." at bounding box center [465, 338] width 474 height 12
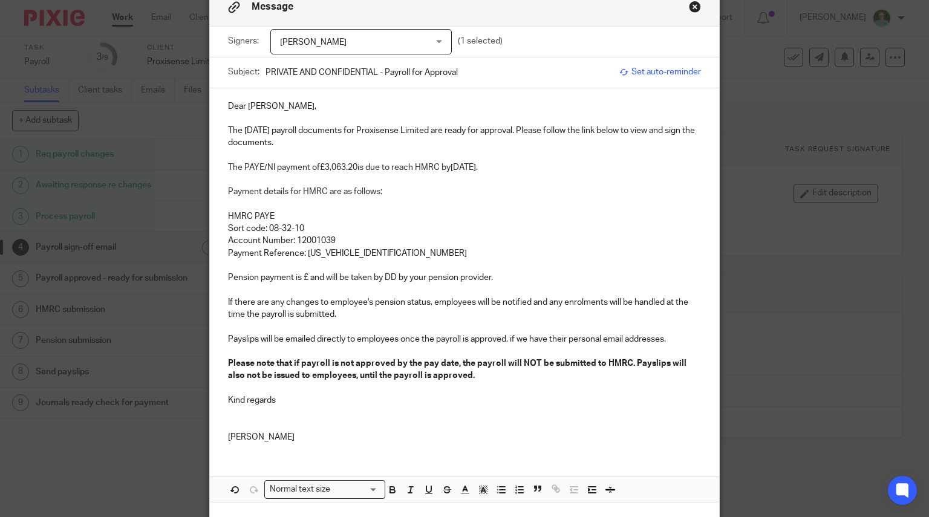
scroll to position [121, 0]
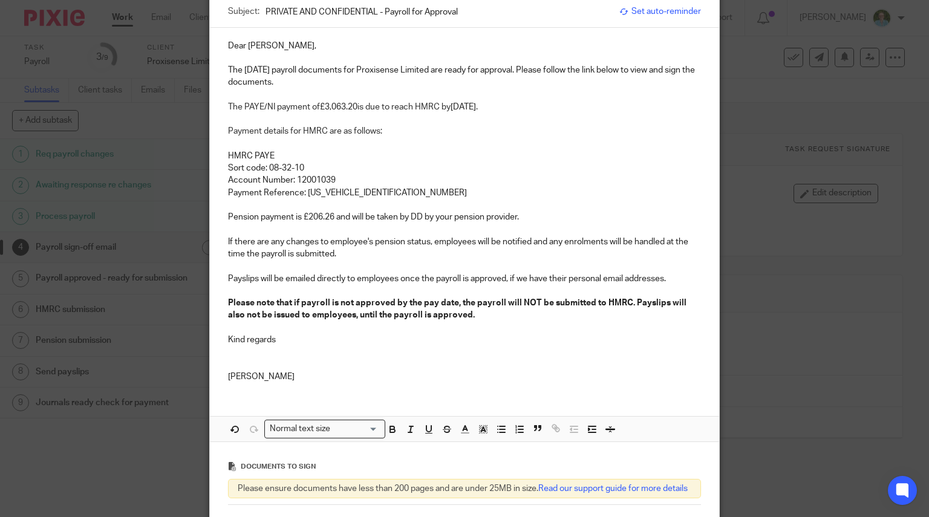
click at [390, 250] on p "If there are any changes to employee's pension status, employees will be notifi…" at bounding box center [465, 248] width 474 height 25
click at [348, 261] on p at bounding box center [465, 266] width 474 height 12
click at [313, 350] on p at bounding box center [465, 352] width 474 height 12
click at [292, 364] on p at bounding box center [465, 364] width 474 height 12
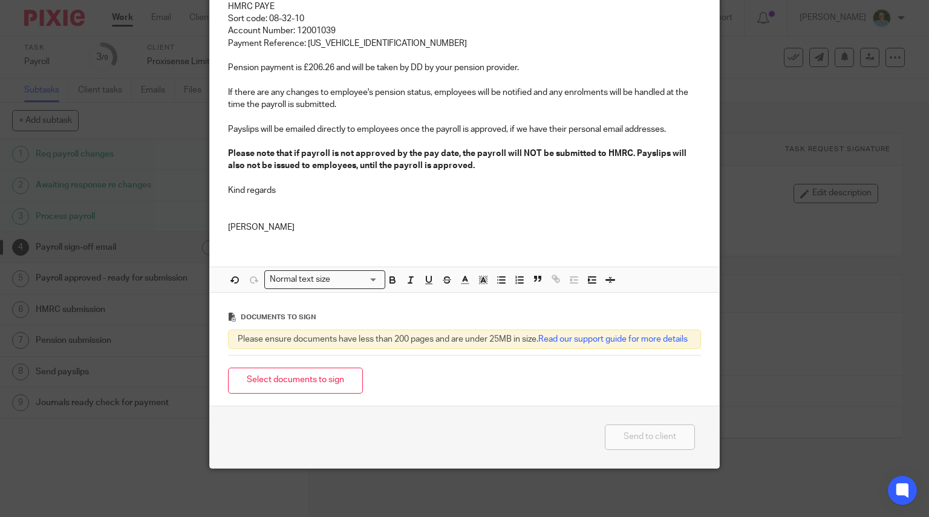
scroll to position [280, 0]
click at [289, 377] on button "Select documents to sign" at bounding box center [295, 381] width 135 height 26
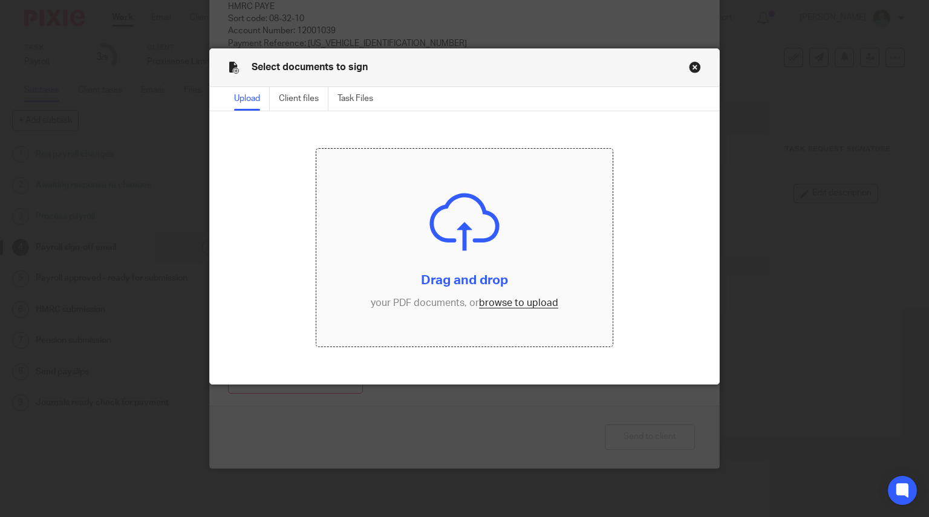
click at [489, 277] on input "file" at bounding box center [464, 248] width 296 height 198
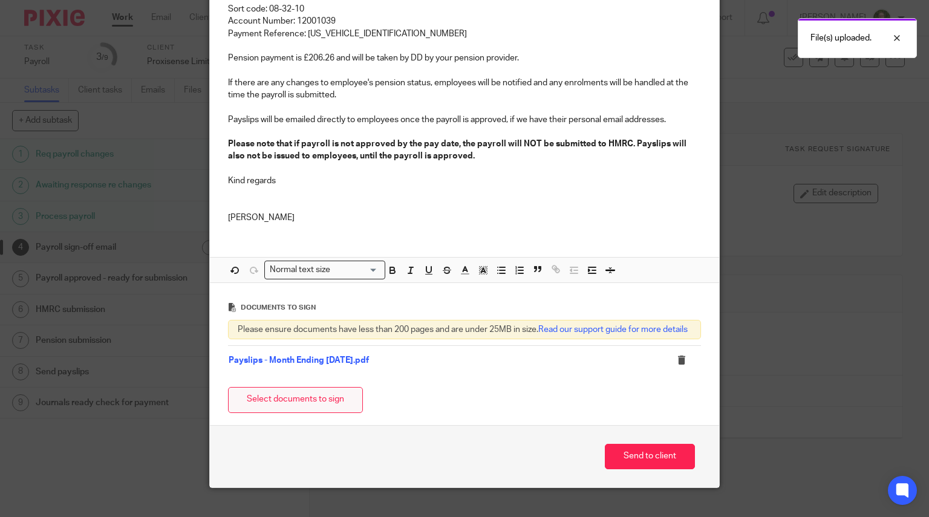
click at [323, 403] on button "Select documents to sign" at bounding box center [295, 400] width 135 height 26
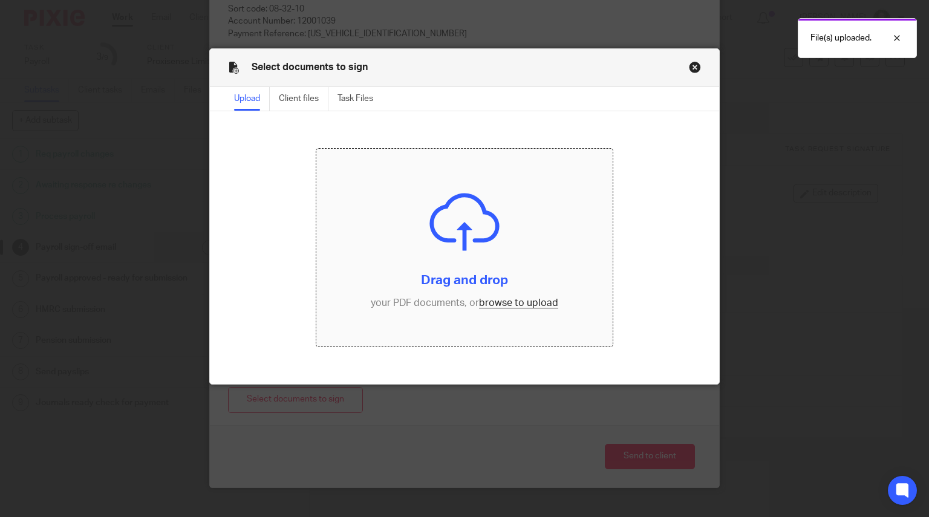
click at [458, 238] on input "file" at bounding box center [464, 248] width 296 height 198
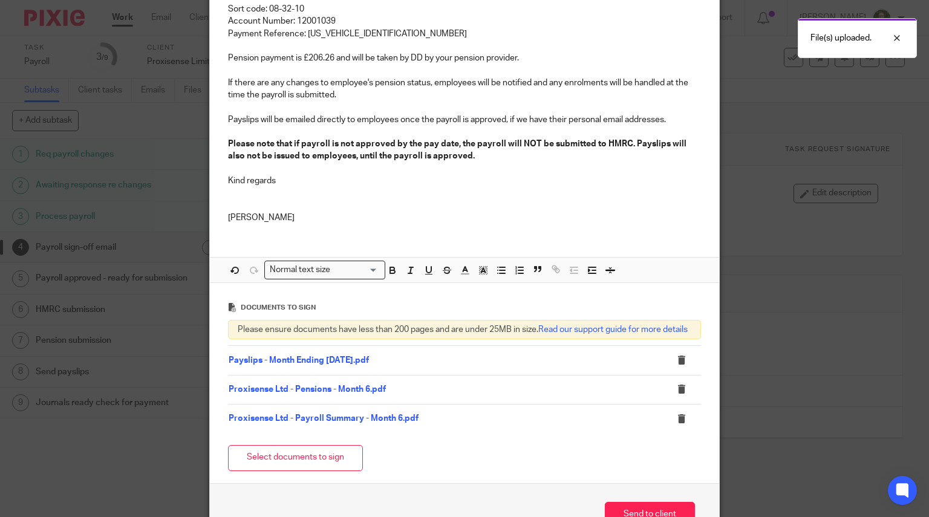
drag, startPoint x: 311, startPoint y: 464, endPoint x: 348, endPoint y: 426, distance: 53.0
click at [311, 464] on button "Select documents to sign" at bounding box center [295, 458] width 135 height 26
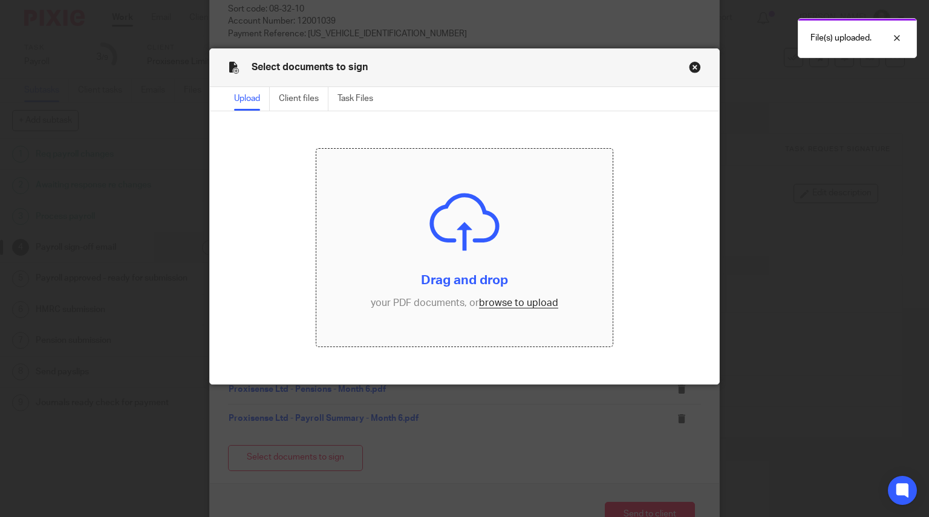
click at [491, 255] on input "file" at bounding box center [464, 248] width 296 height 198
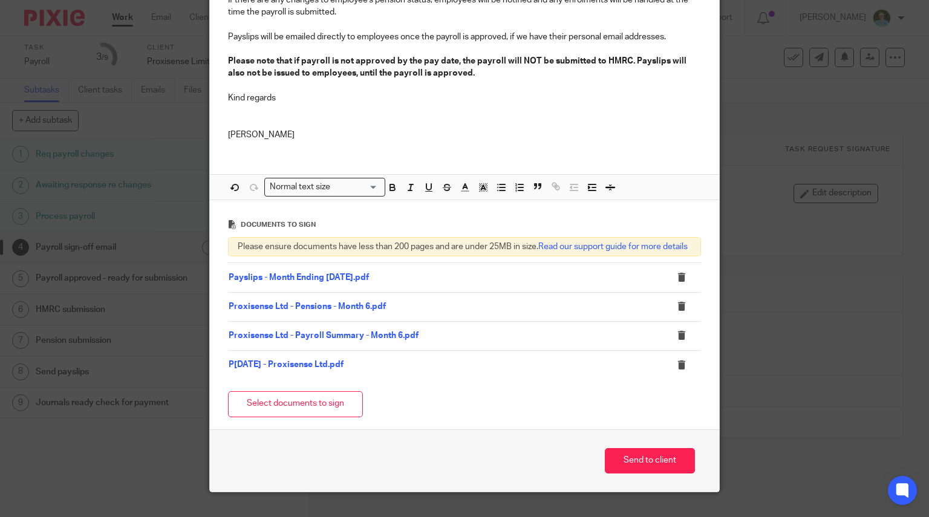
scroll to position [396, 0]
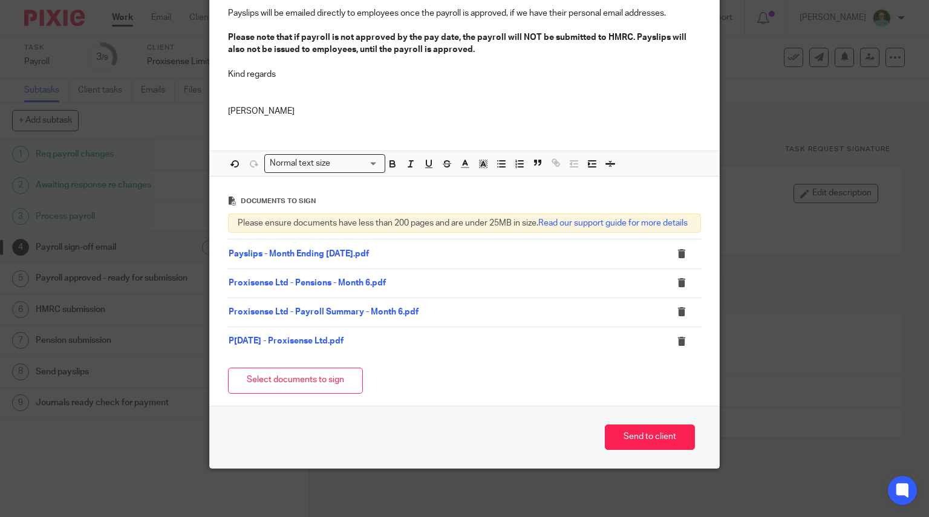
drag, startPoint x: 628, startPoint y: 439, endPoint x: 561, endPoint y: 423, distance: 68.2
click at [628, 439] on button "Send to client" at bounding box center [650, 438] width 90 height 26
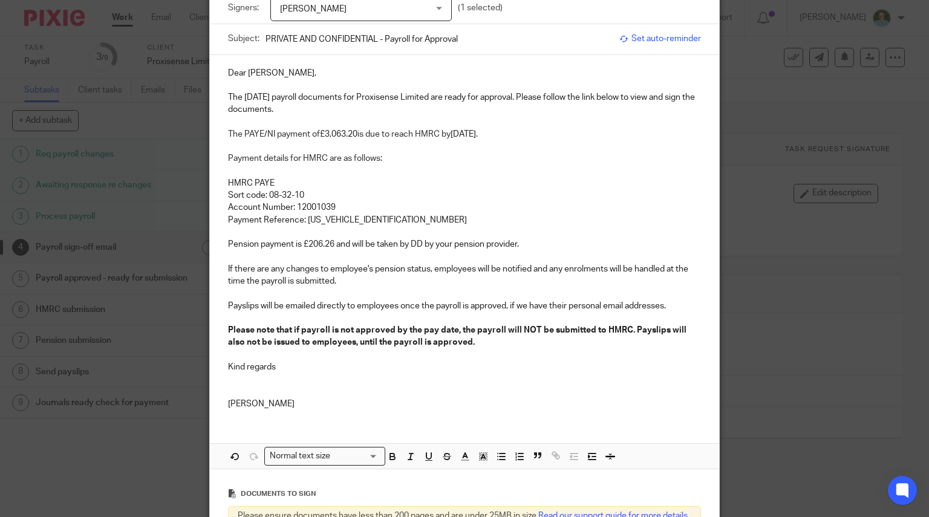
scroll to position [0, 0]
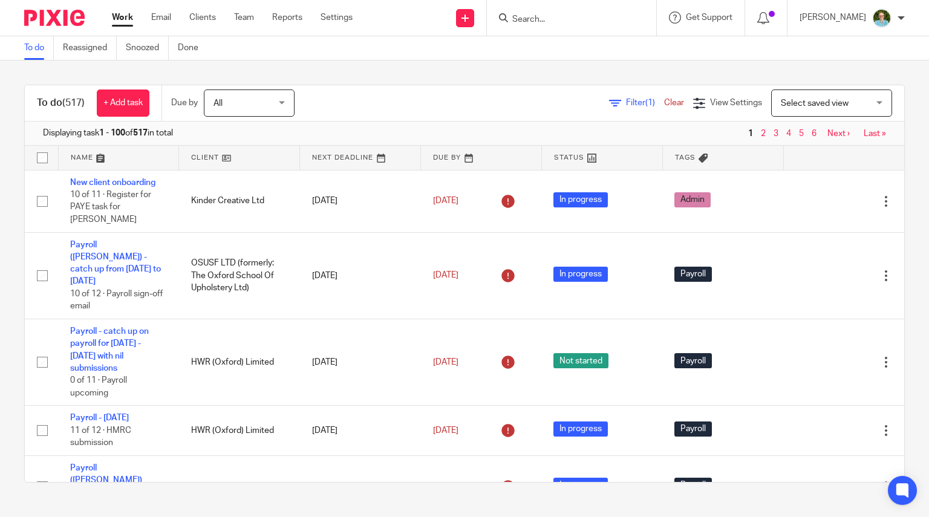
click at [591, 18] on input "Search" at bounding box center [565, 20] width 109 height 11
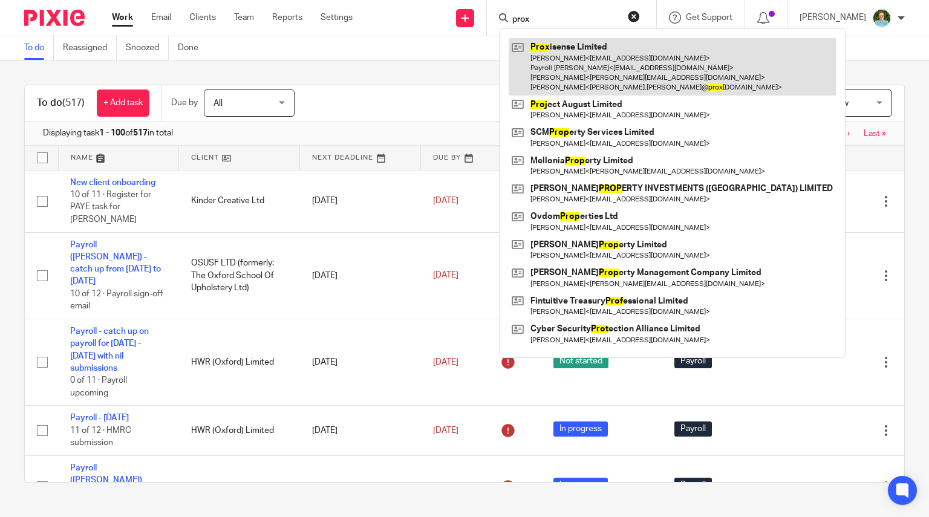
type input "prox"
click at [638, 53] on link at bounding box center [672, 66] width 327 height 57
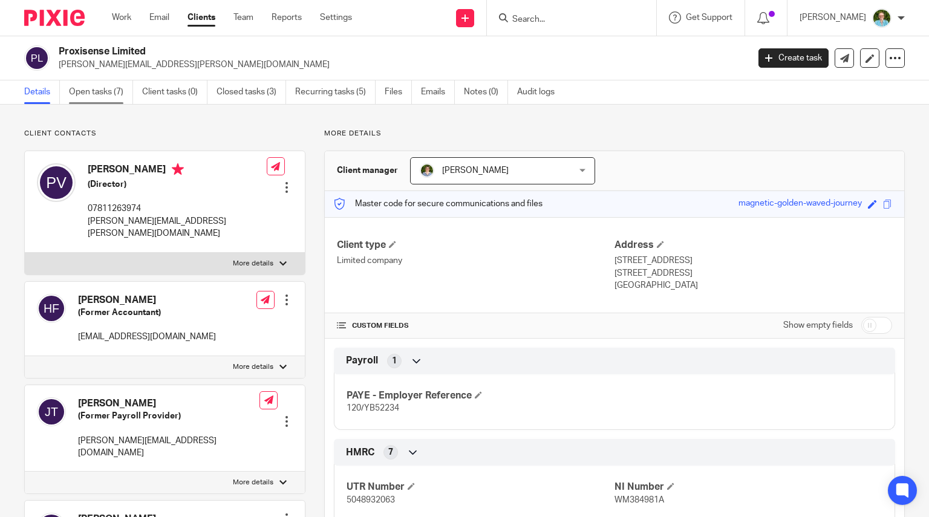
click at [111, 90] on link "Open tasks (7)" at bounding box center [101, 92] width 64 height 24
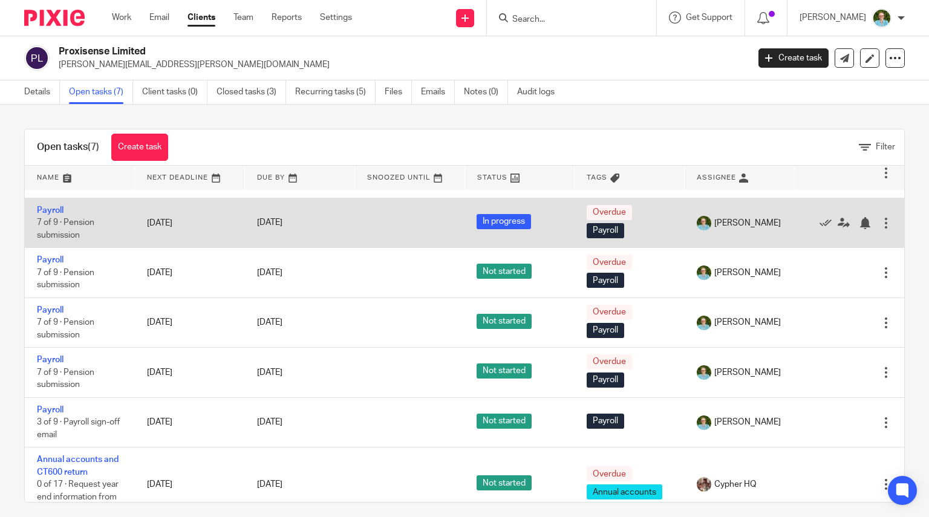
scroll to position [60, 0]
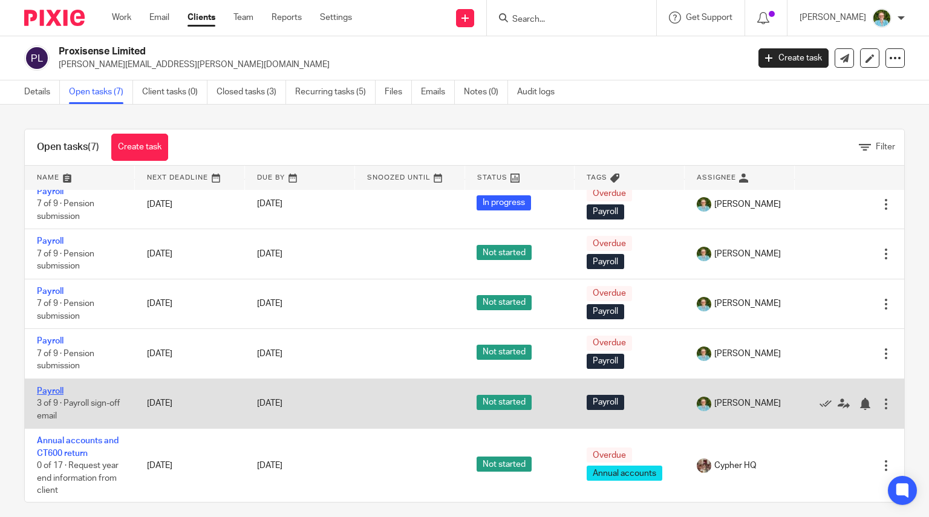
click at [54, 390] on link "Payroll" at bounding box center [50, 391] width 27 height 8
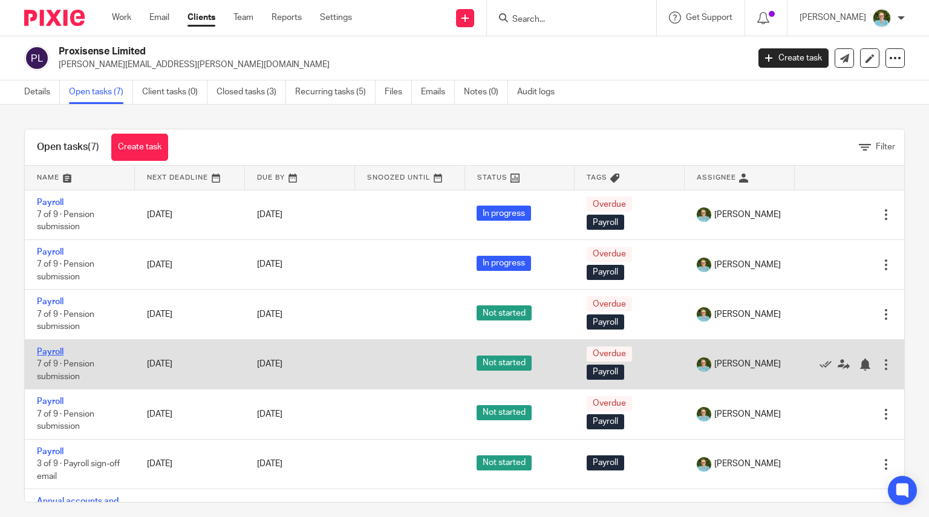
drag, startPoint x: 53, startPoint y: 348, endPoint x: 70, endPoint y: 345, distance: 16.6
click at [53, 348] on link "Payroll" at bounding box center [50, 352] width 27 height 8
click at [50, 350] on link "Payroll" at bounding box center [50, 352] width 27 height 8
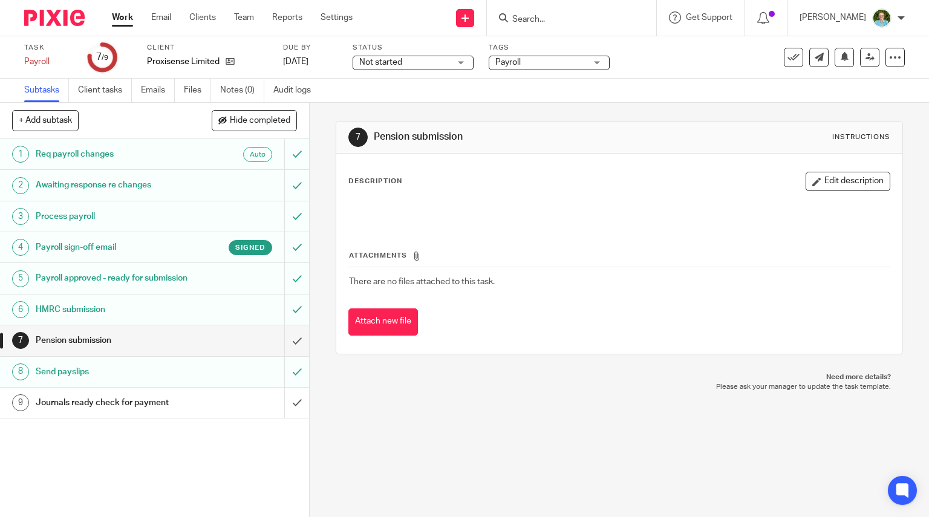
click at [211, 241] on div "Signed" at bounding box center [233, 247] width 79 height 15
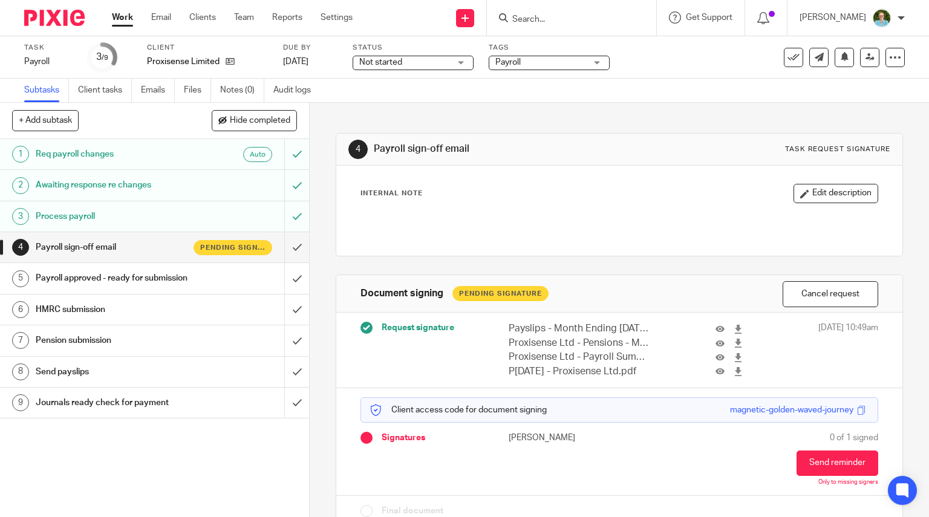
click at [563, 25] on form at bounding box center [575, 17] width 129 height 15
click at [558, 15] on input "Search" at bounding box center [565, 20] width 109 height 11
type input "p"
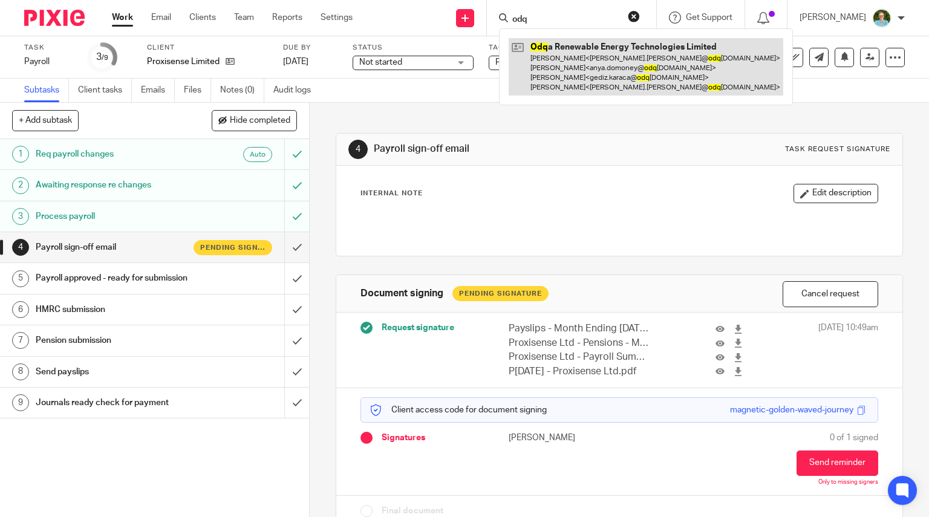
type input "odq"
click at [590, 67] on link at bounding box center [646, 66] width 275 height 57
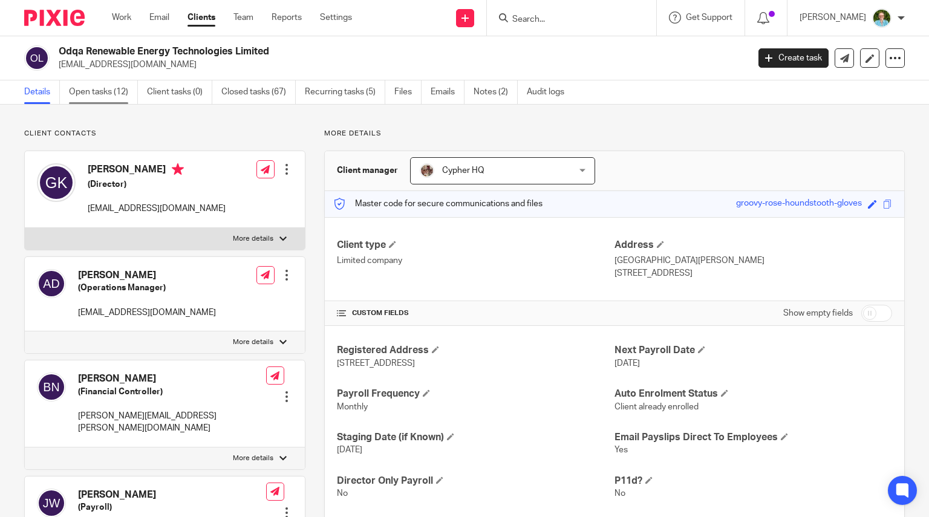
click at [86, 96] on link "Open tasks (12)" at bounding box center [103, 92] width 69 height 24
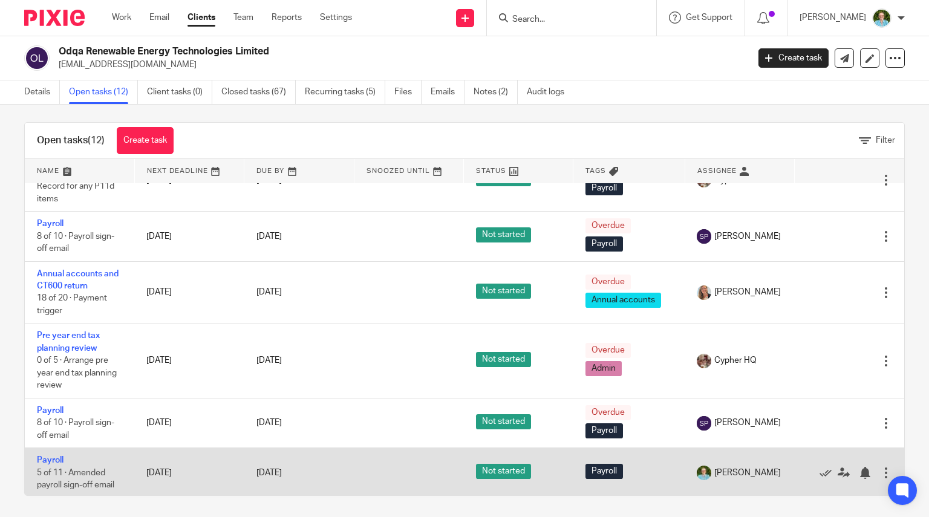
scroll to position [8, 0]
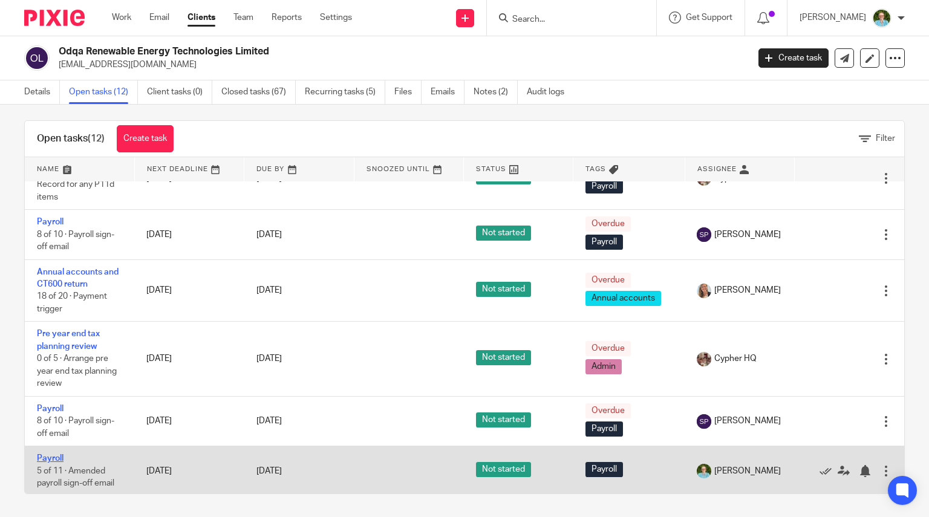
click at [57, 455] on link "Payroll" at bounding box center [50, 458] width 27 height 8
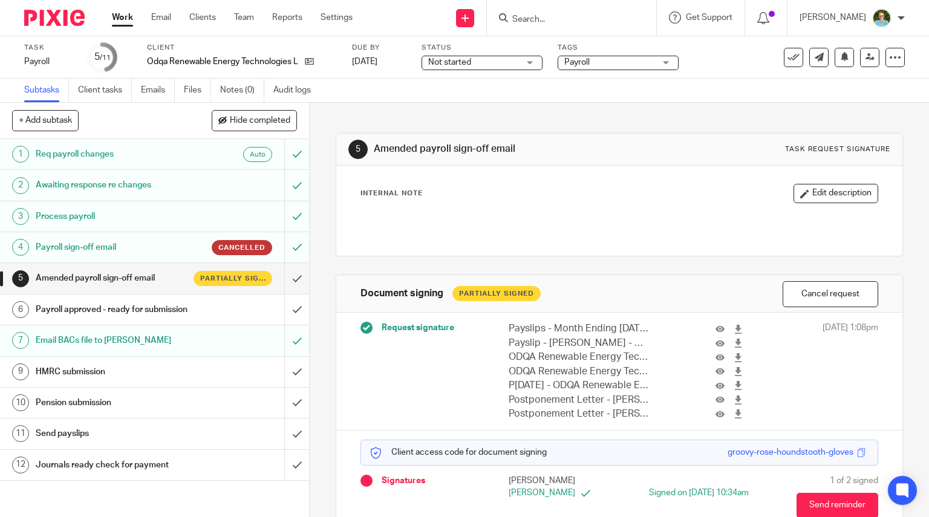
click at [184, 319] on h1 "Payroll approved - ready for submission" at bounding box center [115, 310] width 158 height 18
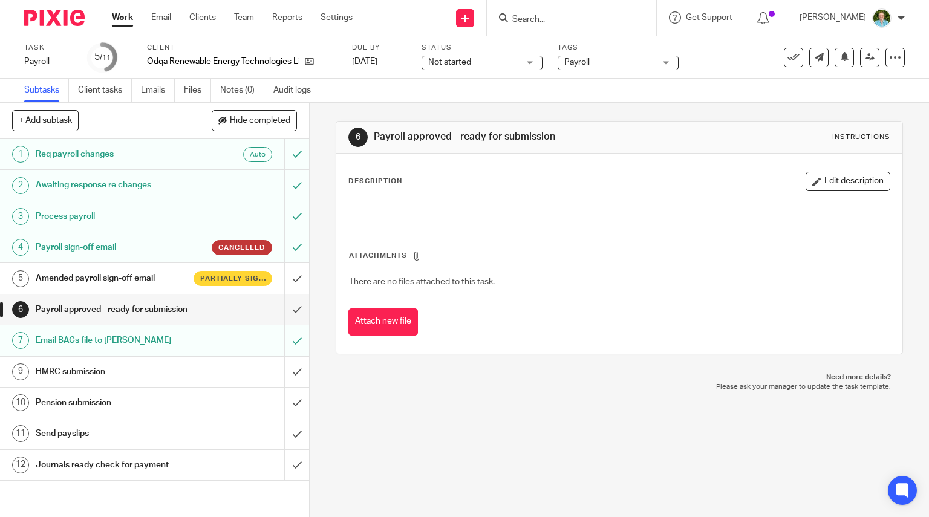
click at [571, 20] on input "Search" at bounding box center [565, 20] width 109 height 11
click at [142, 274] on h1 "Amended payroll sign-off email" at bounding box center [115, 278] width 158 height 18
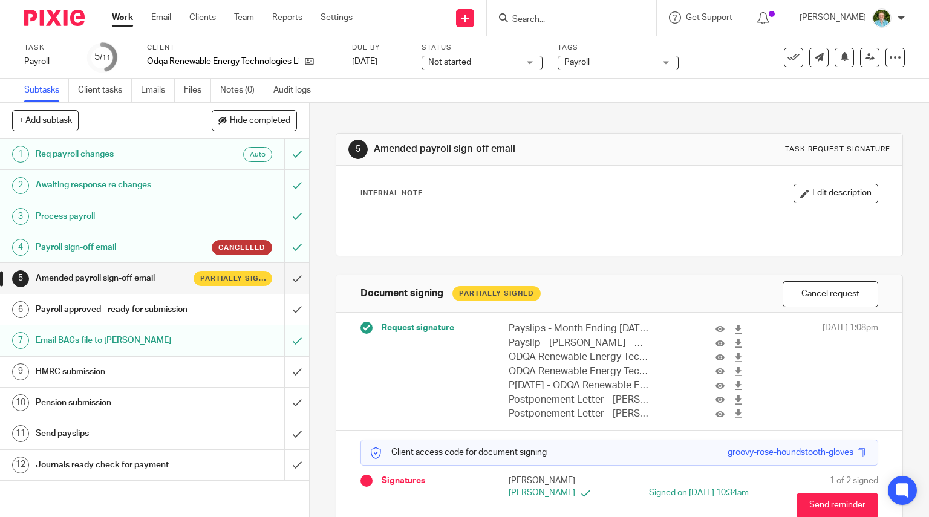
click at [558, 15] on input "Search" at bounding box center [565, 20] width 109 height 11
type input "b"
